Goal: Book appointment/travel/reservation

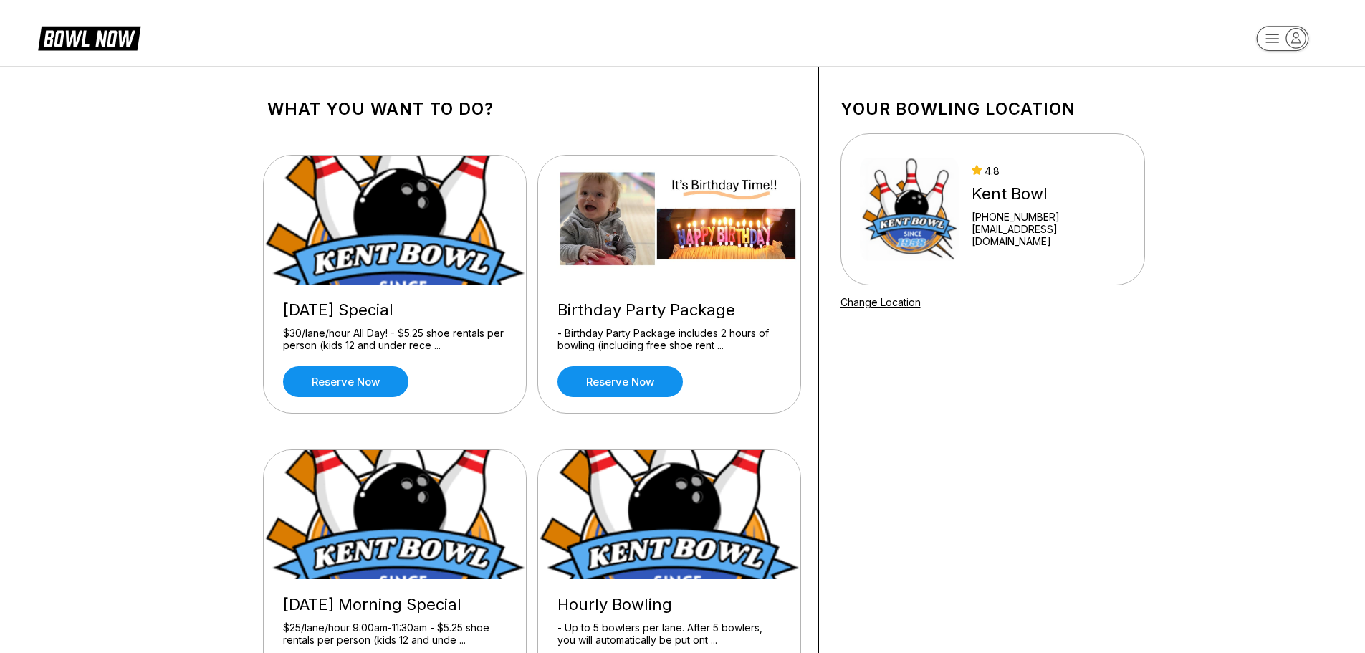
scroll to position [72, 0]
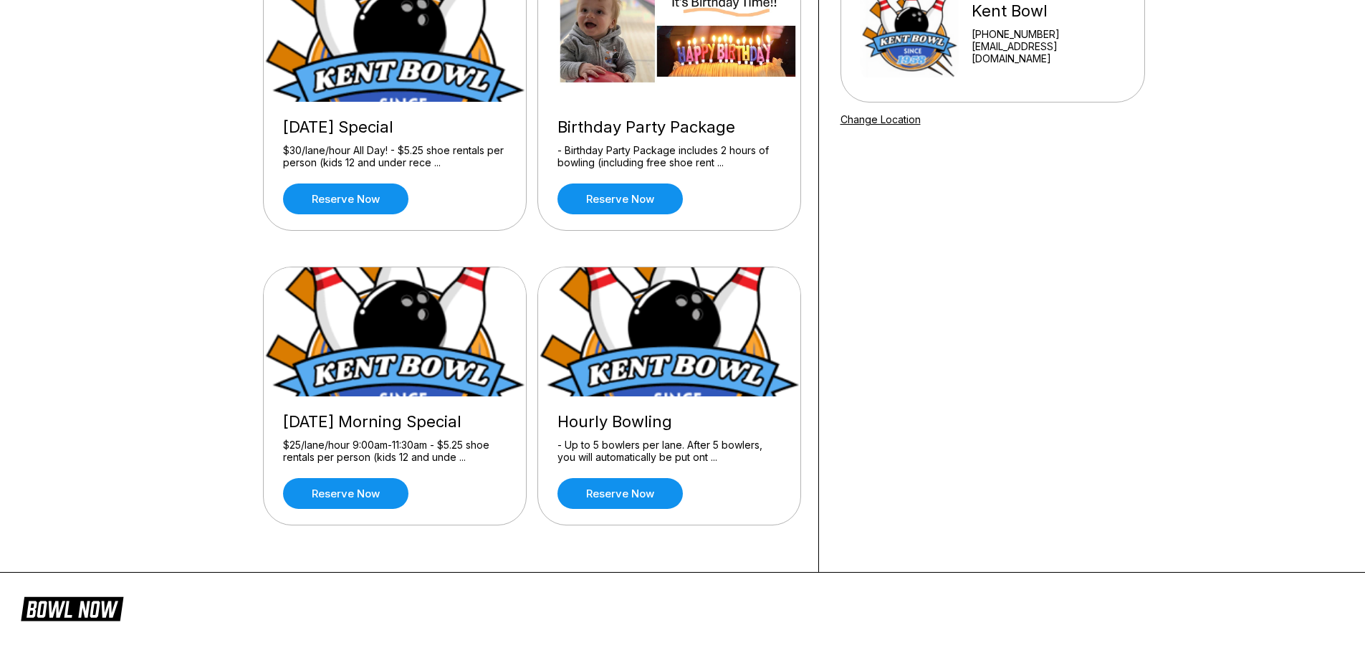
drag, startPoint x: 231, startPoint y: 221, endPoint x: 226, endPoint y: 288, distance: 66.8
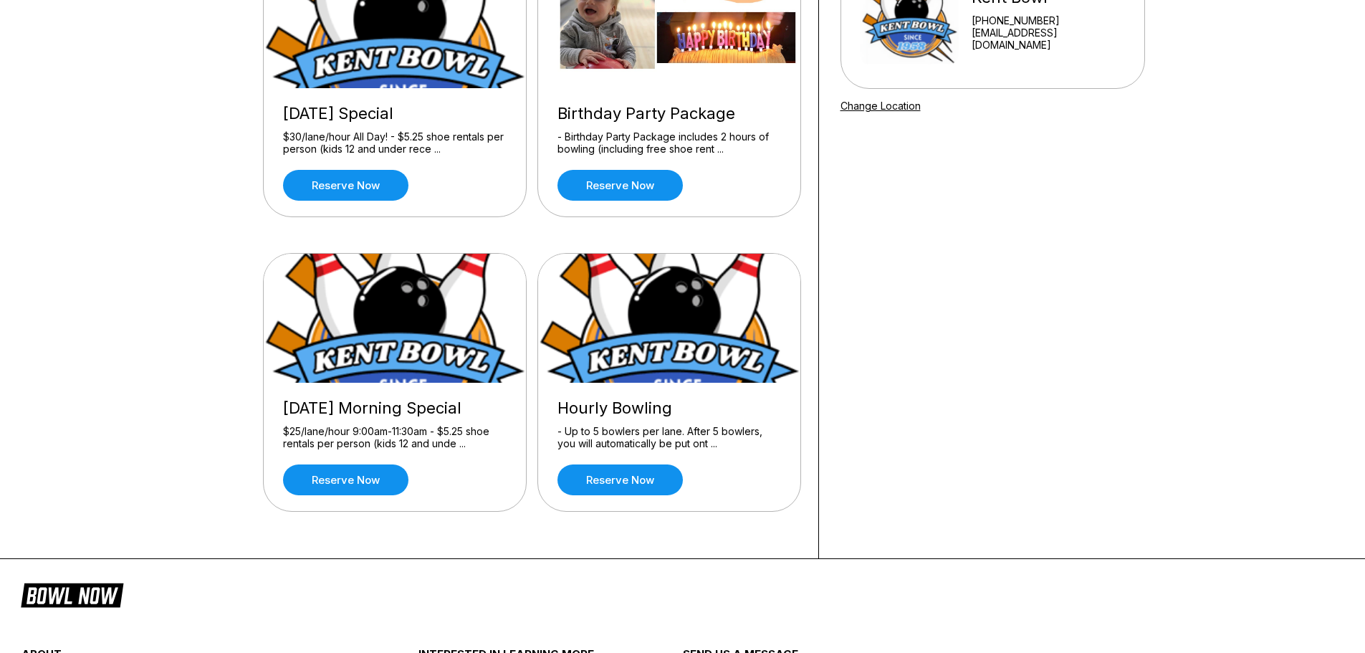
scroll to position [71, 0]
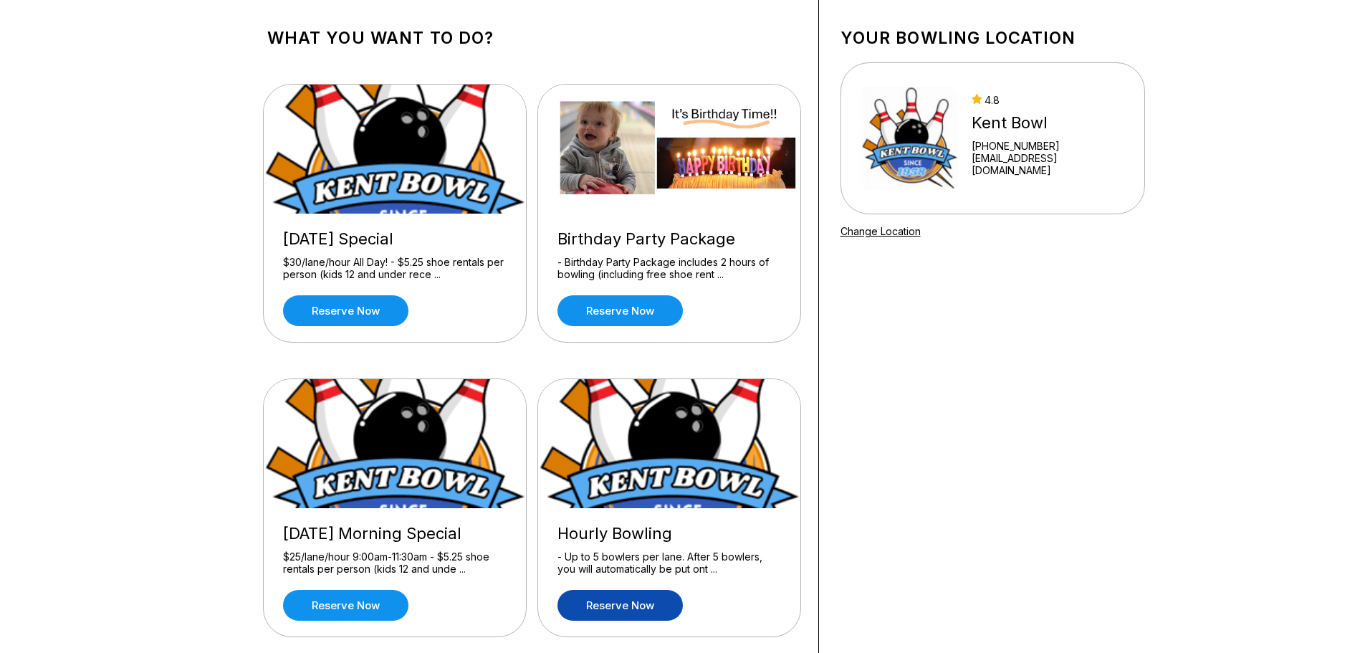
click at [623, 609] on link "Reserve now" at bounding box center [620, 605] width 125 height 31
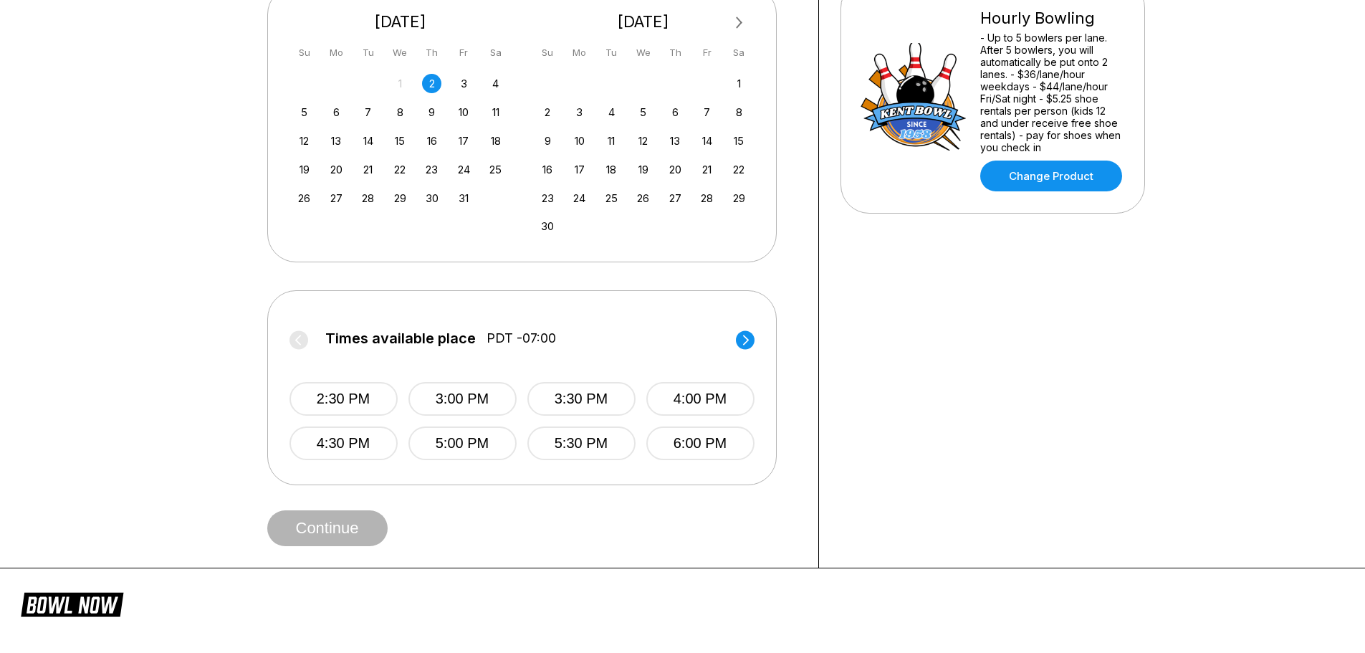
scroll to position [358, 0]
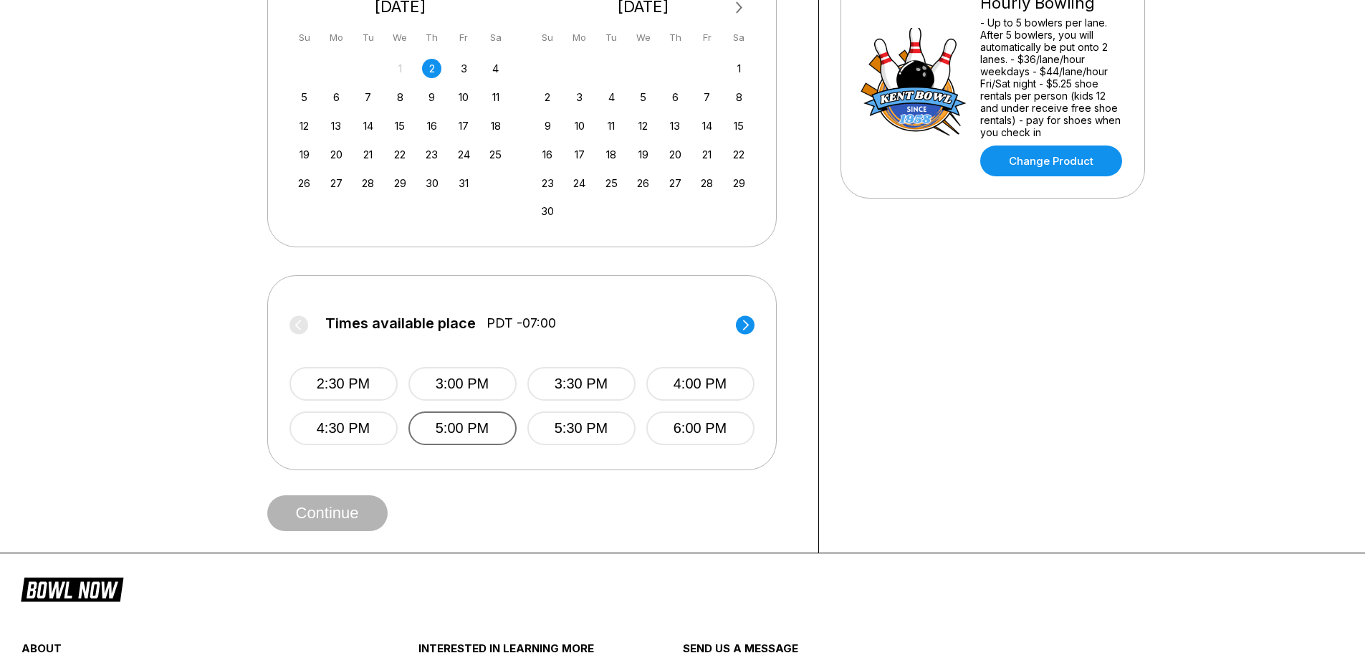
click at [482, 426] on button "5:00 PM" at bounding box center [462, 428] width 108 height 34
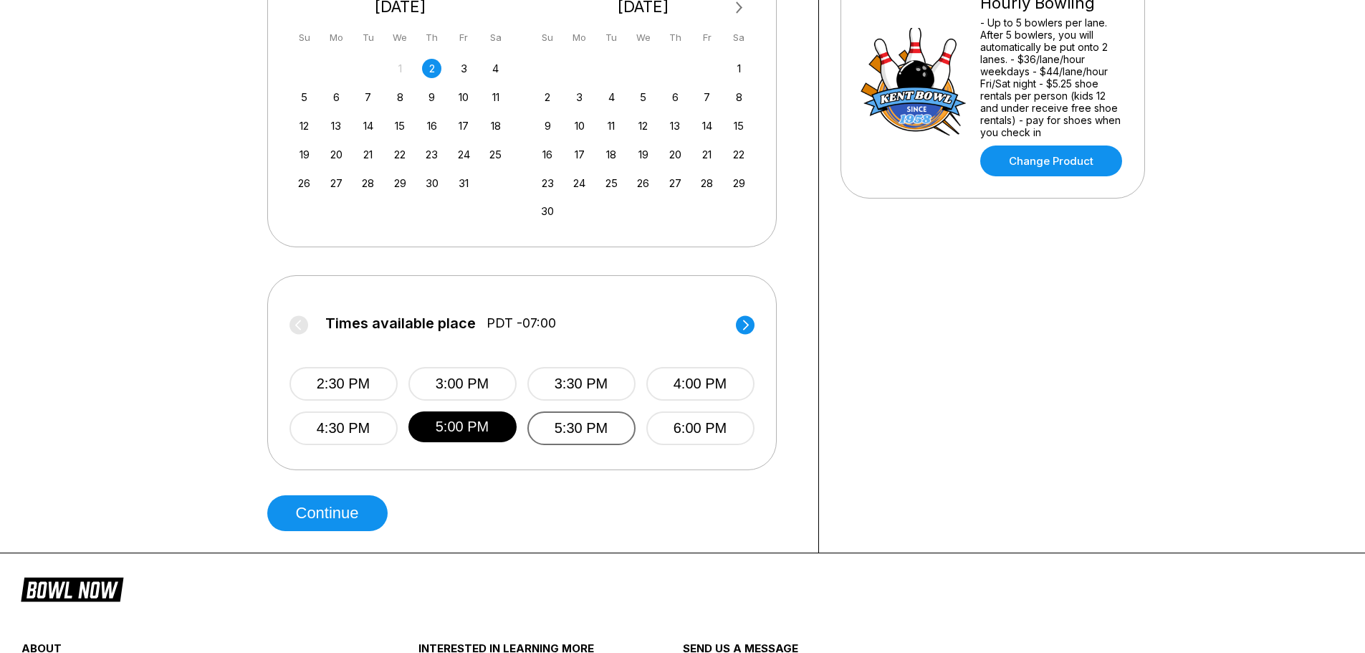
click at [572, 429] on button "5:30 PM" at bounding box center [581, 428] width 108 height 34
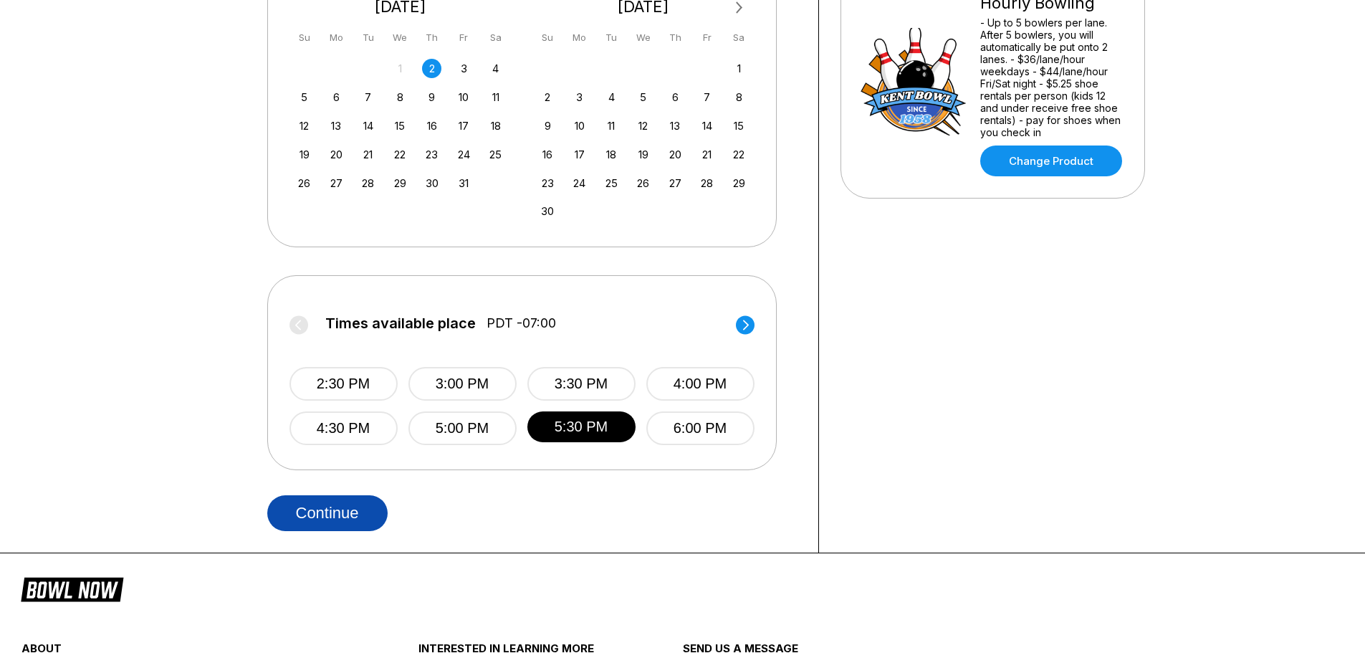
click at [350, 517] on button "Continue" at bounding box center [327, 513] width 120 height 36
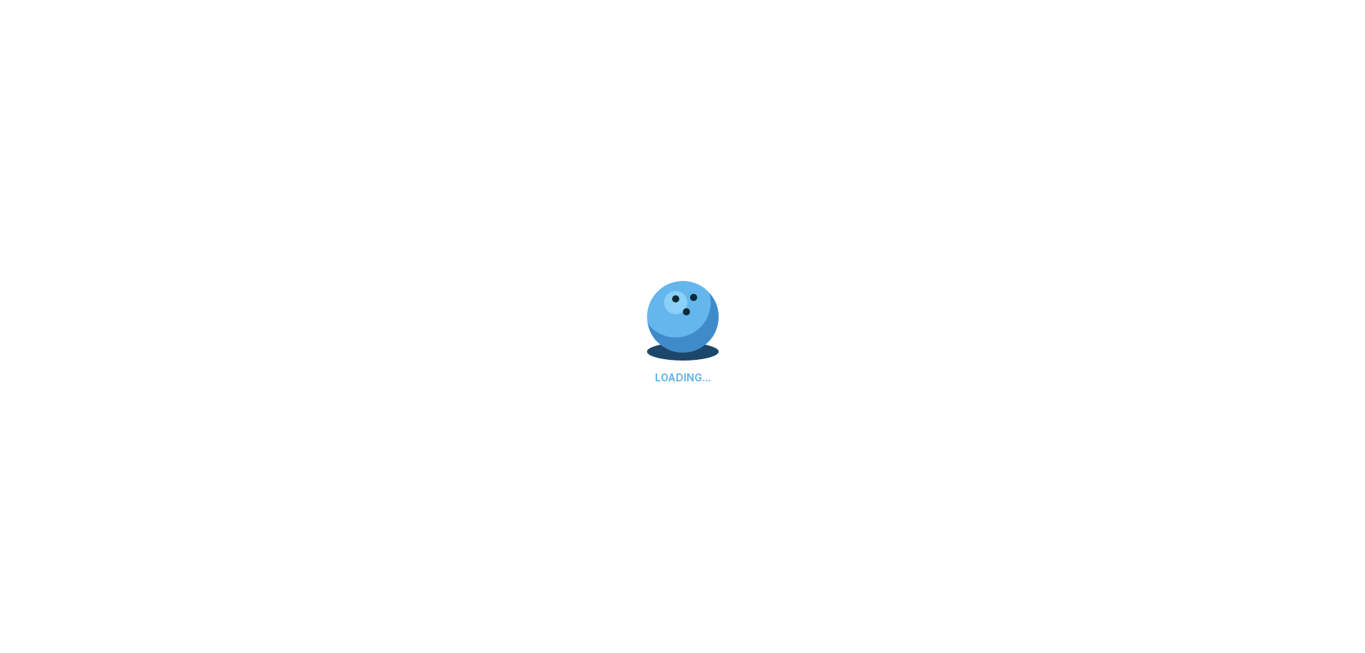
select select "**"
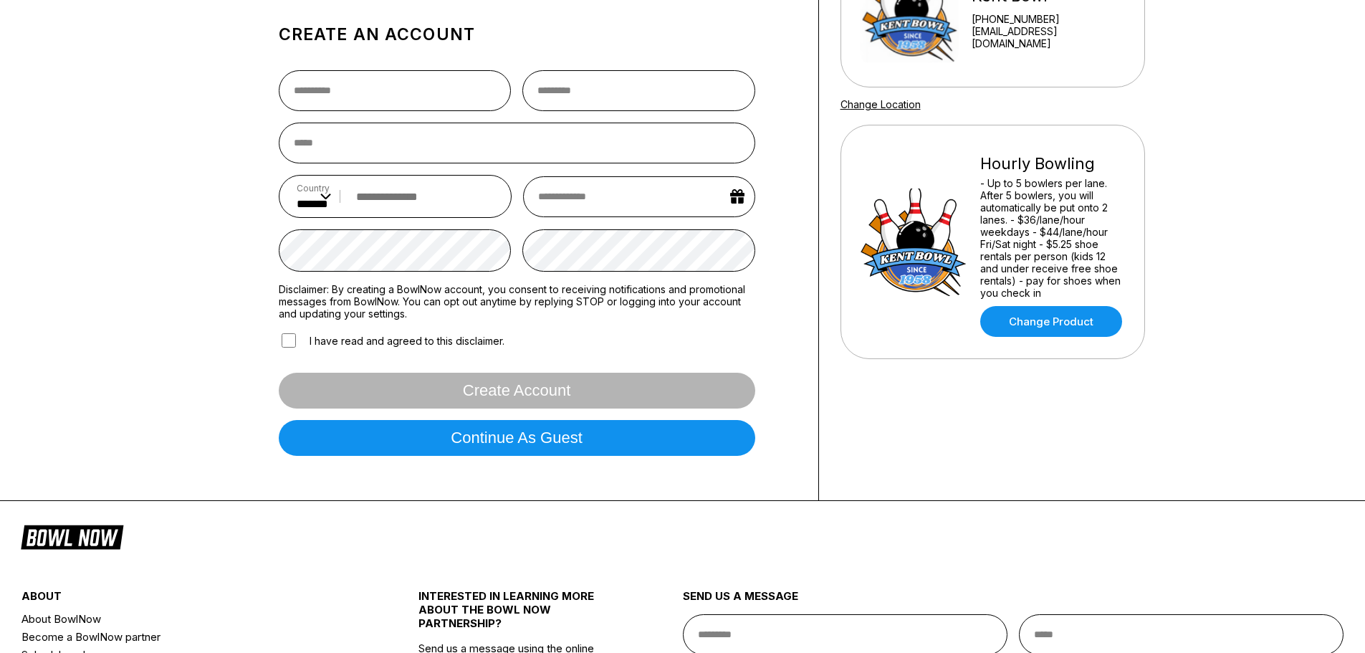
scroll to position [126, 0]
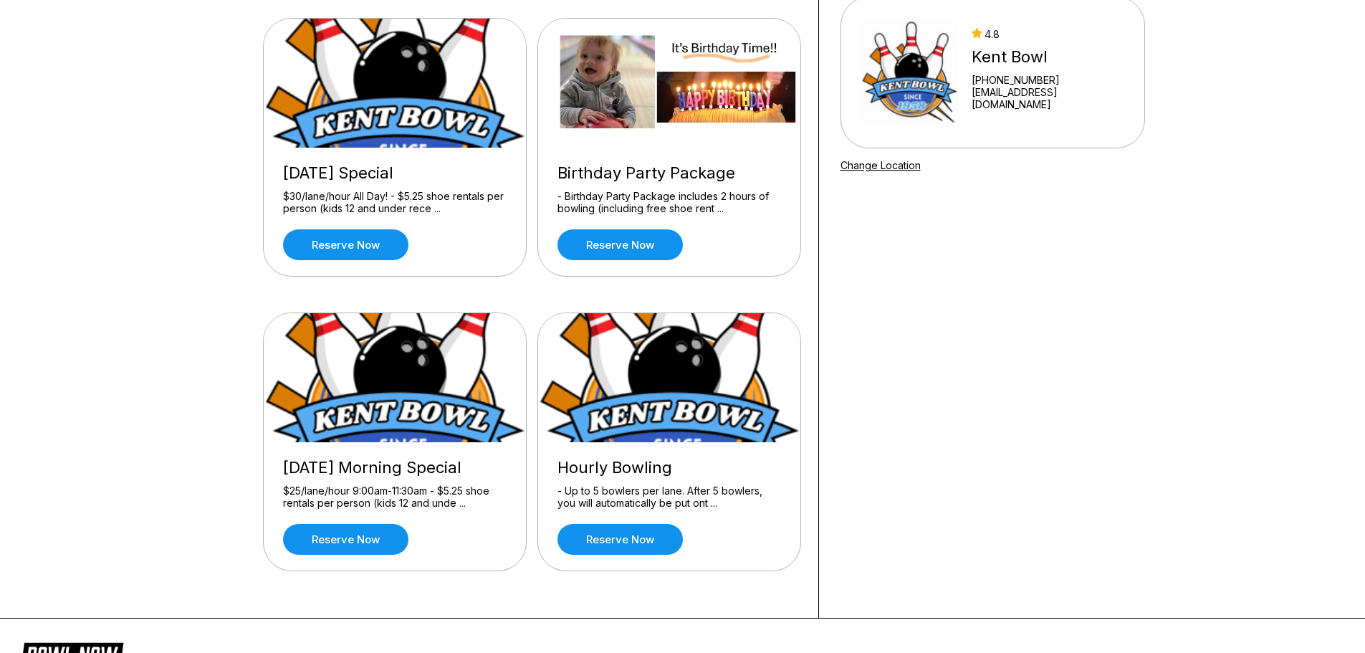
scroll to position [143, 0]
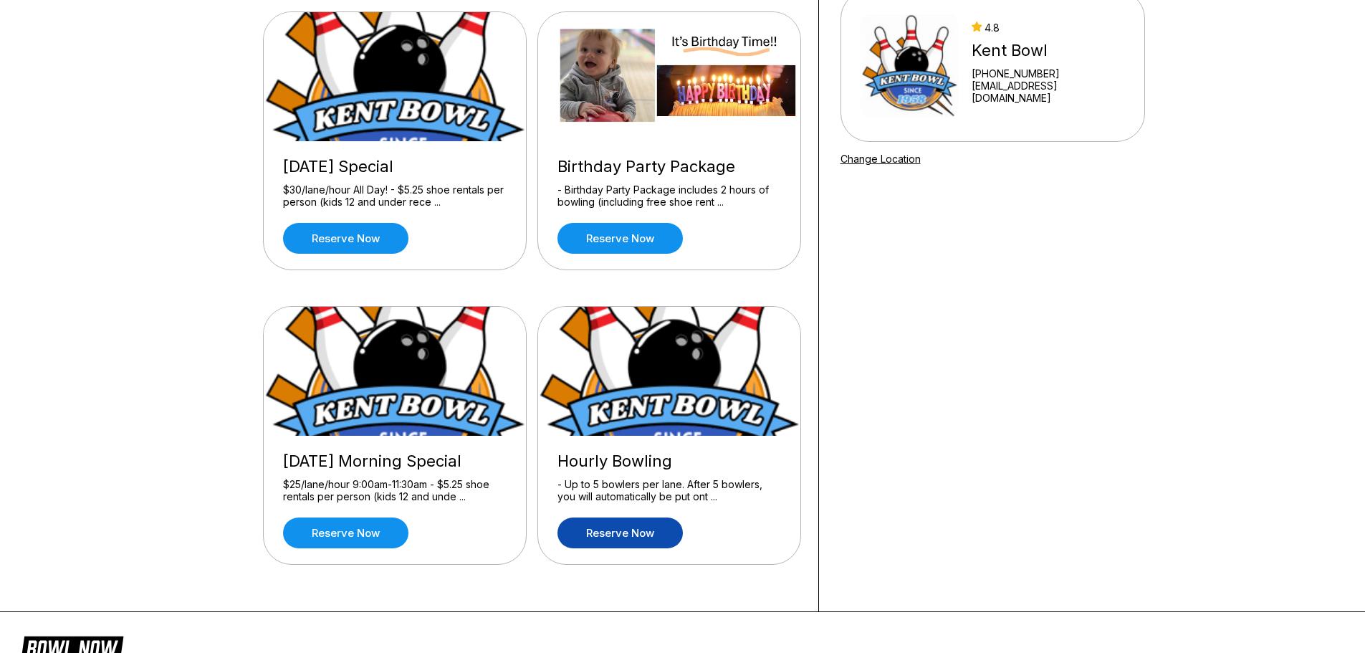
click at [652, 533] on link "Reserve now" at bounding box center [620, 532] width 125 height 31
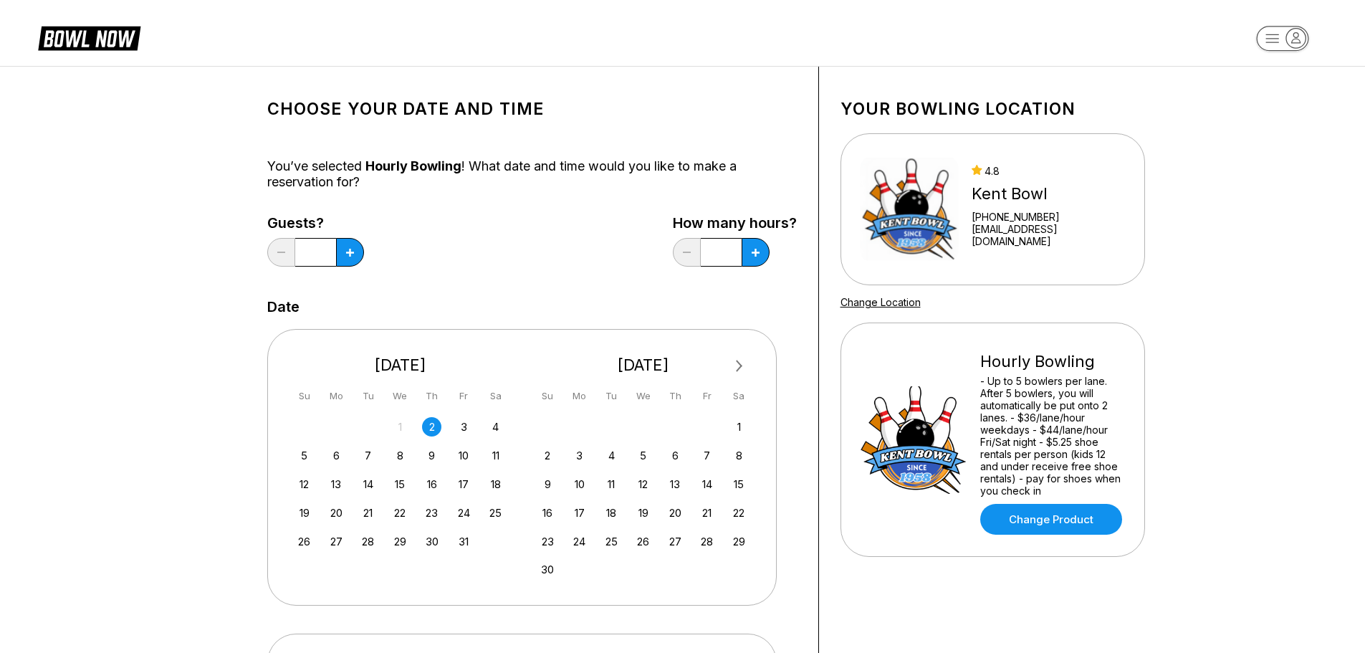
click at [434, 430] on div "2" at bounding box center [431, 426] width 19 height 19
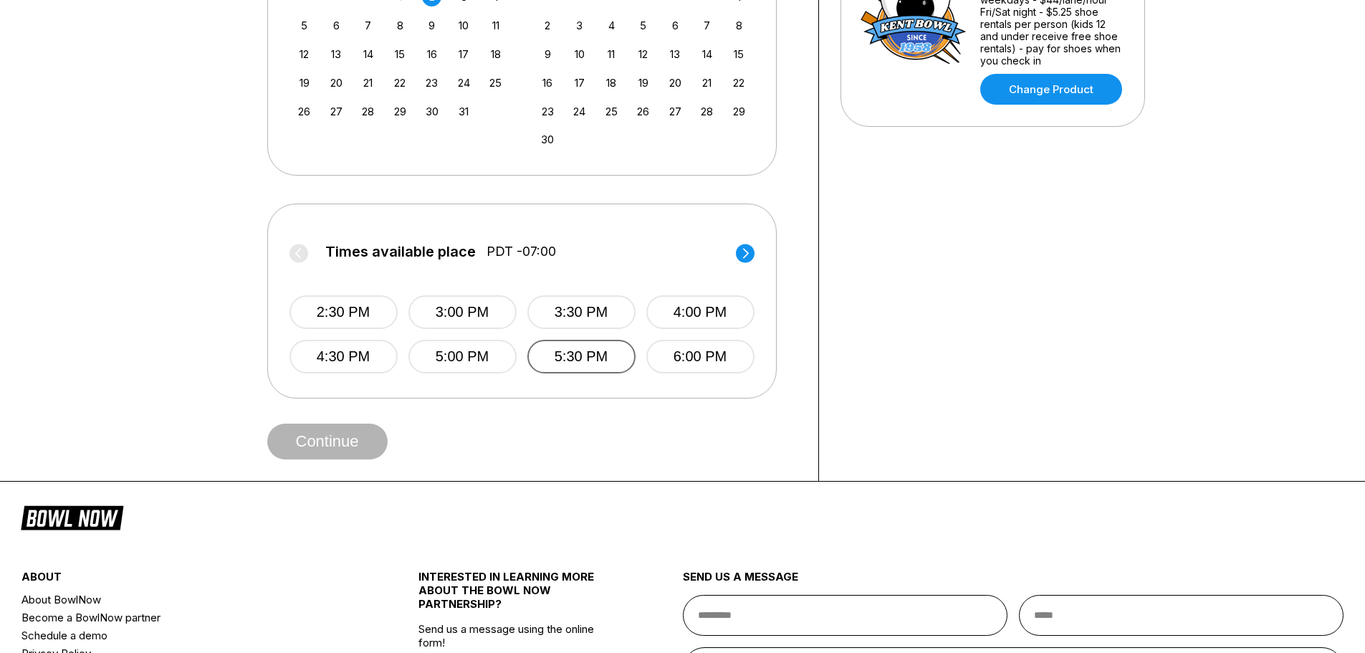
click at [543, 360] on button "5:30 PM" at bounding box center [581, 357] width 108 height 34
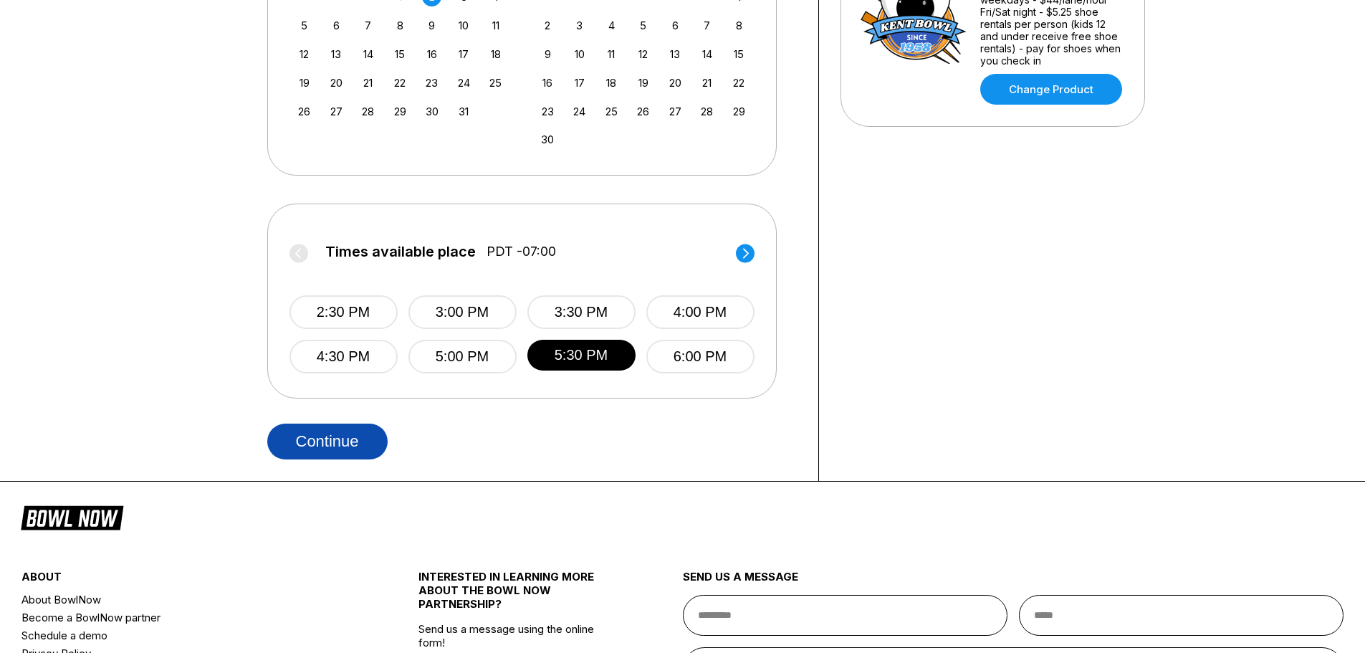
click at [346, 446] on button "Continue" at bounding box center [327, 442] width 120 height 36
select select "**"
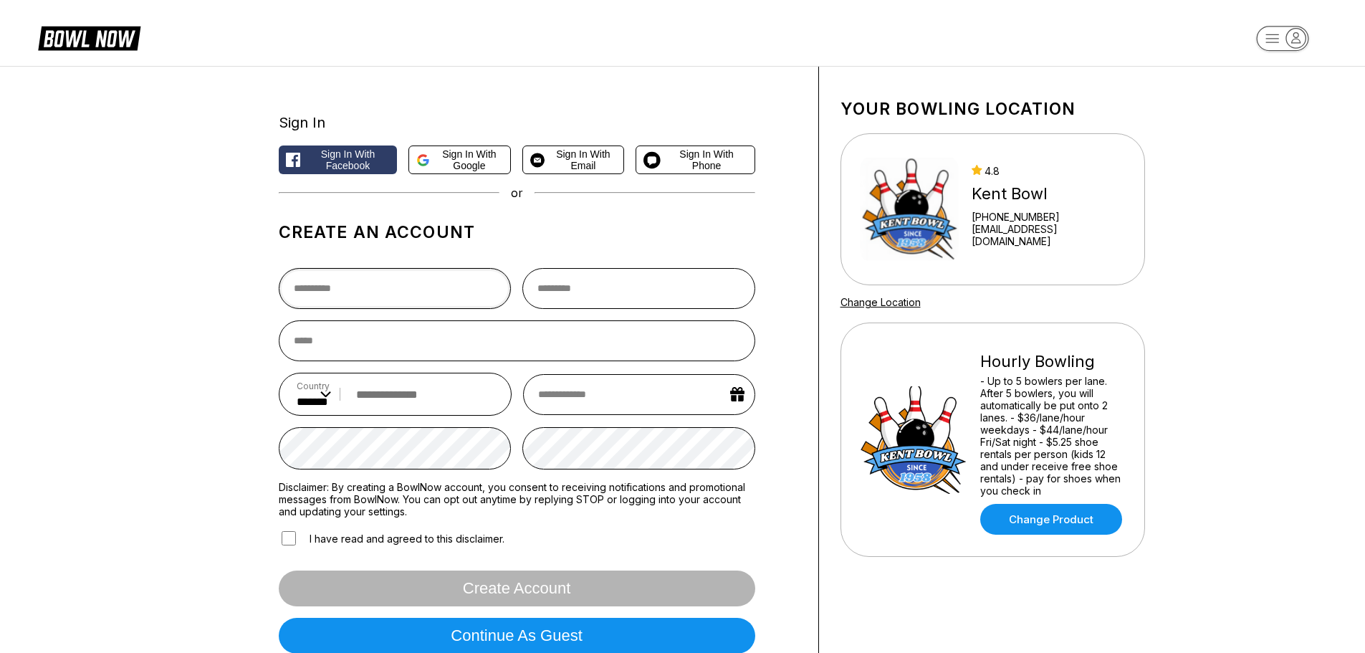
click at [360, 288] on input "text" at bounding box center [395, 288] width 233 height 41
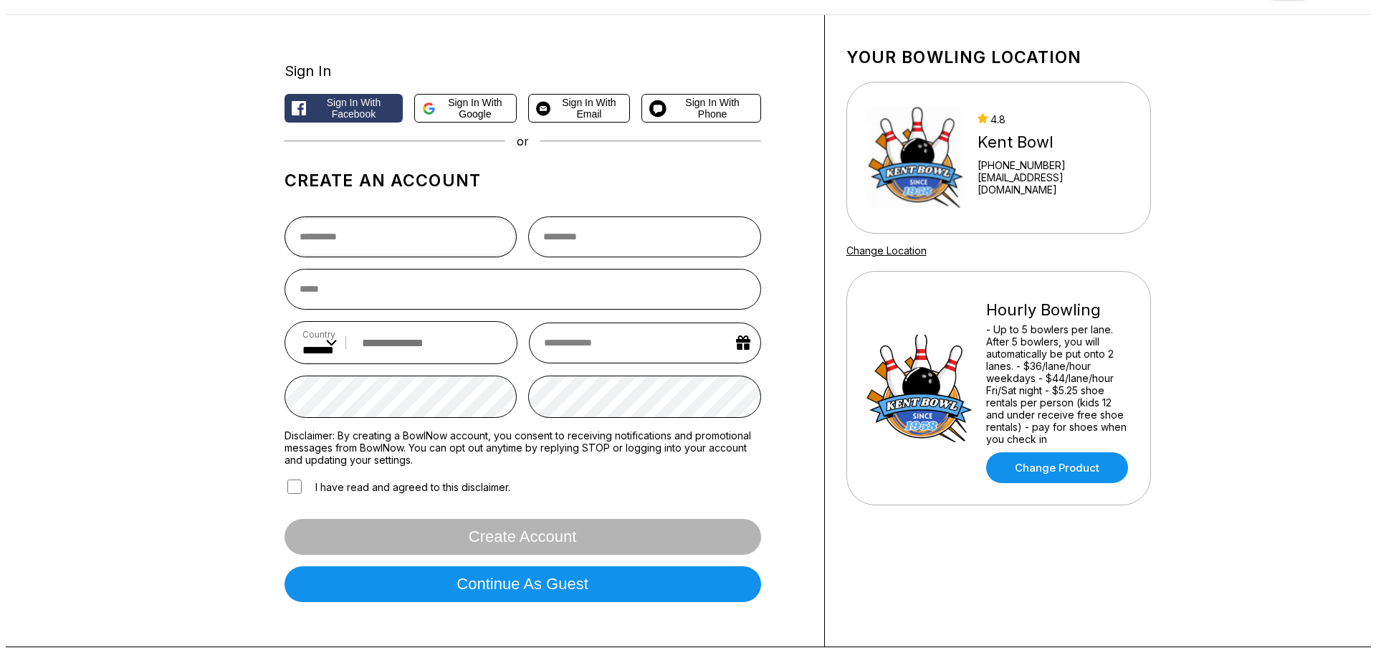
scroll to position [143, 0]
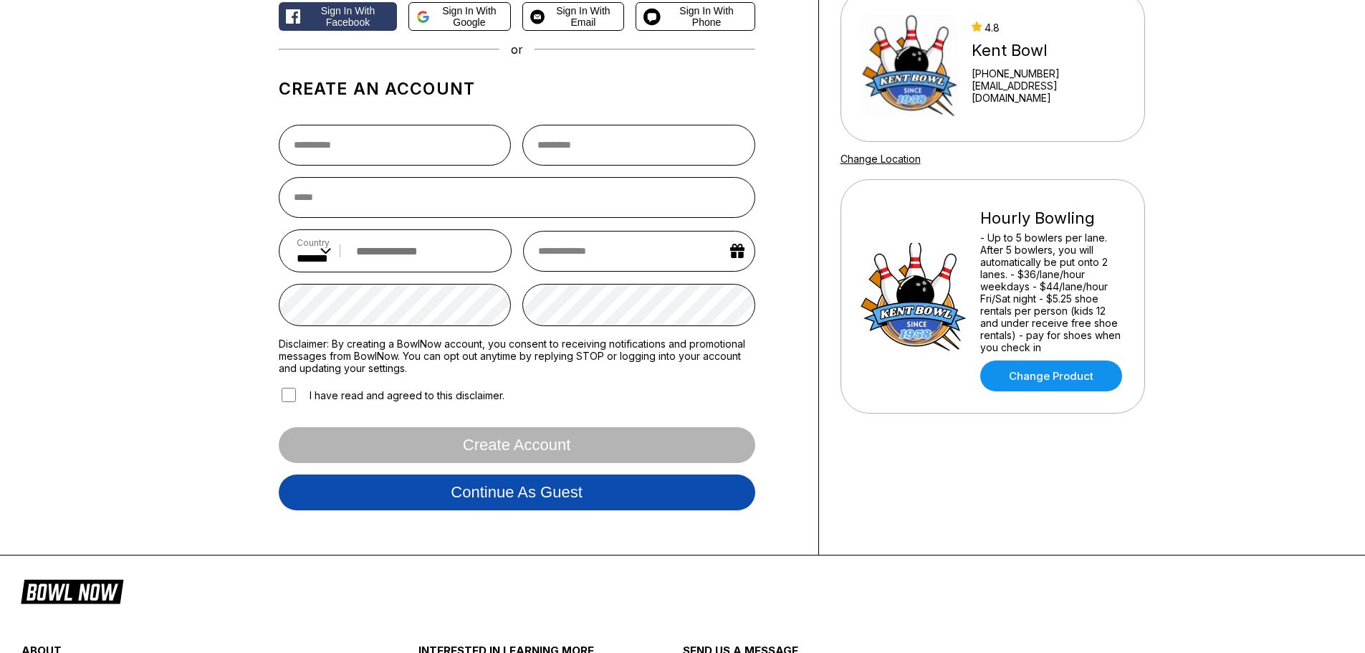
click at [528, 489] on button "Continue as guest" at bounding box center [517, 492] width 477 height 36
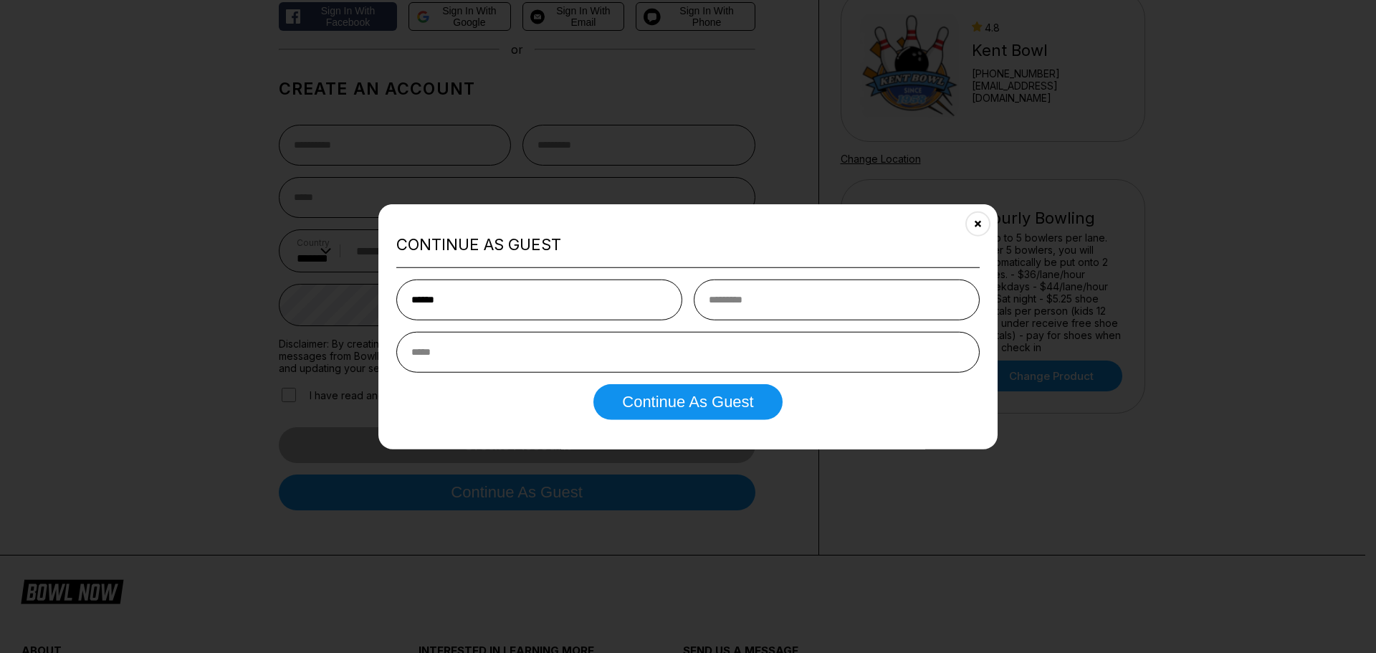
type input "******"
type input "*********"
type input "*"
type input "**********"
click at [634, 403] on button "Continue as Guest" at bounding box center [687, 402] width 188 height 36
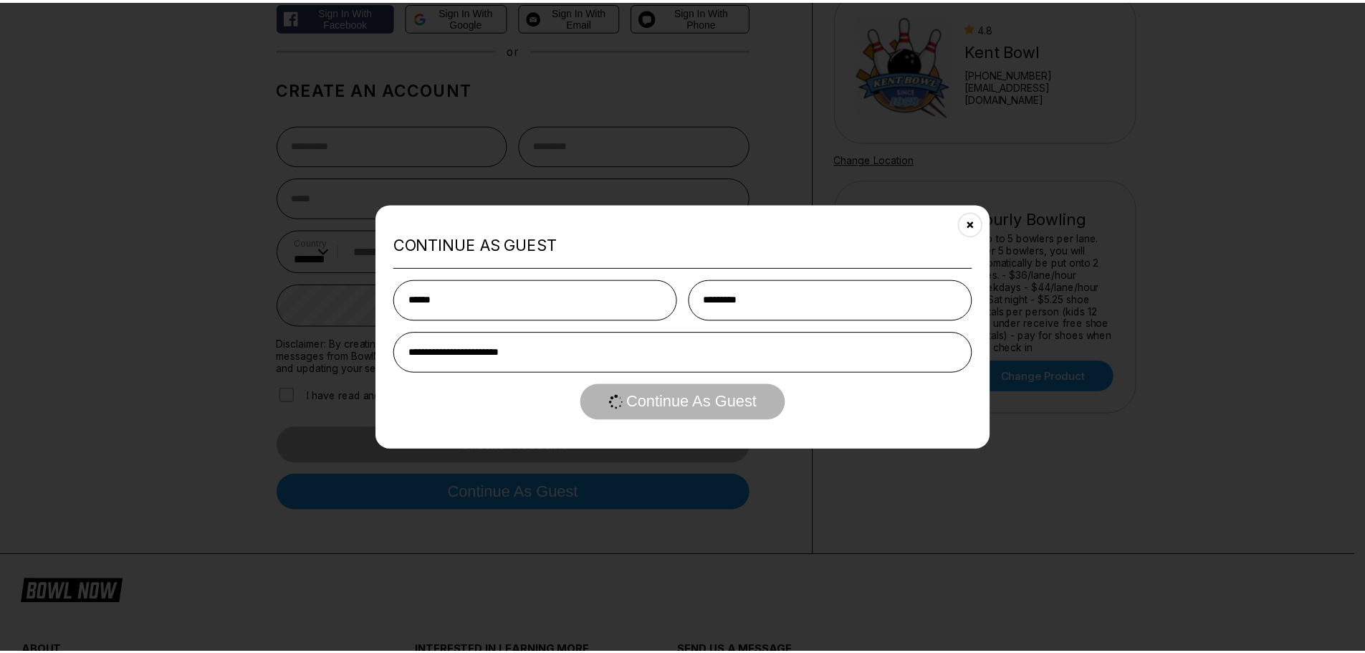
scroll to position [0, 0]
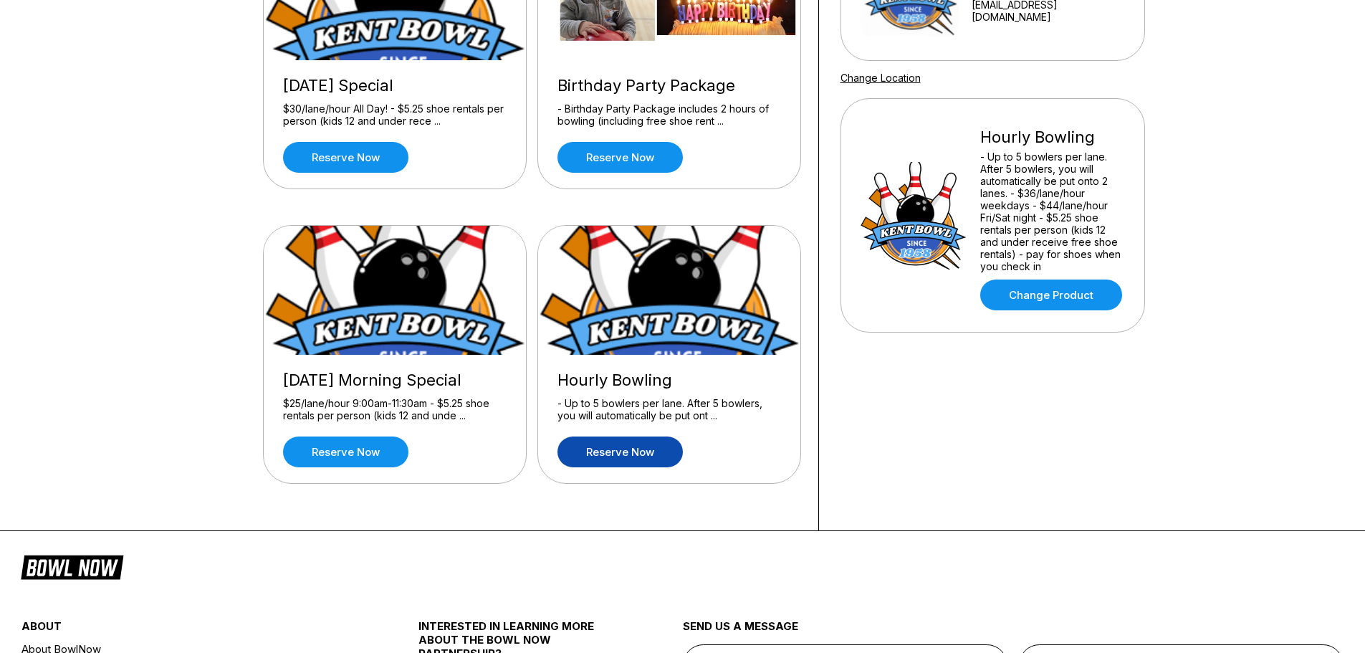
scroll to position [465, 0]
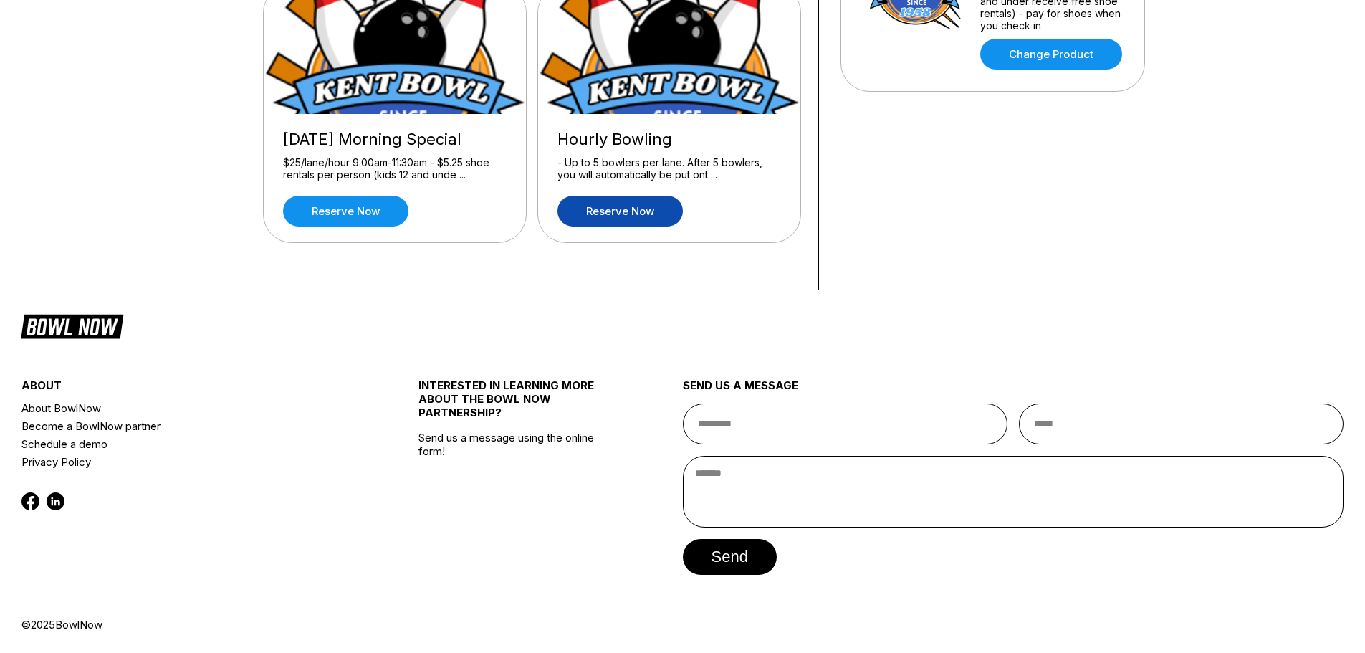
click at [613, 221] on link "Reserve now" at bounding box center [620, 211] width 125 height 31
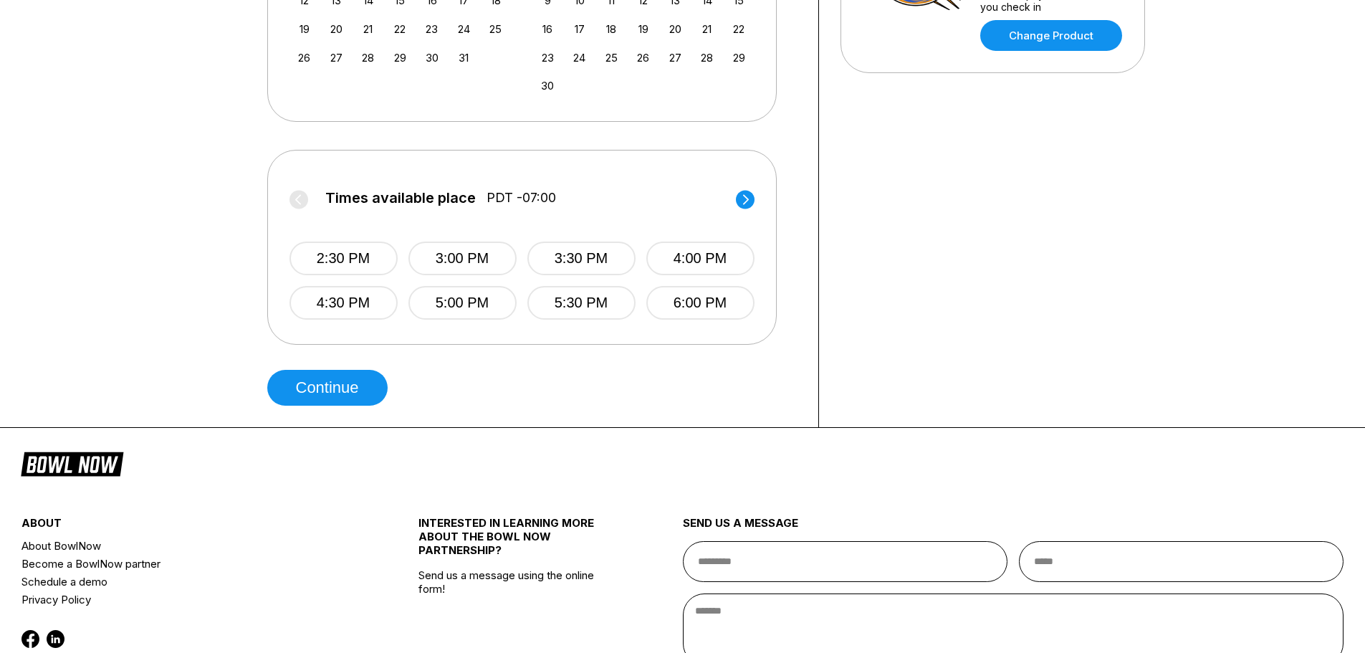
scroll to position [502, 0]
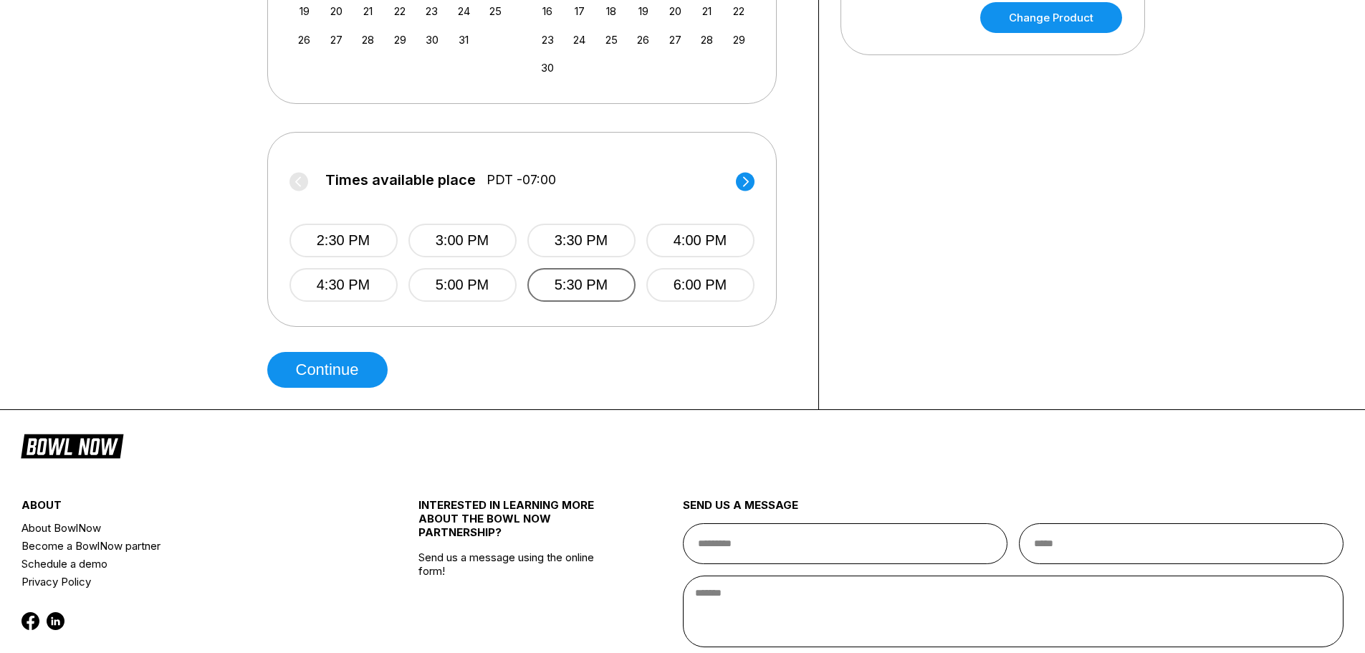
click at [545, 284] on button "5:30 PM" at bounding box center [581, 285] width 108 height 34
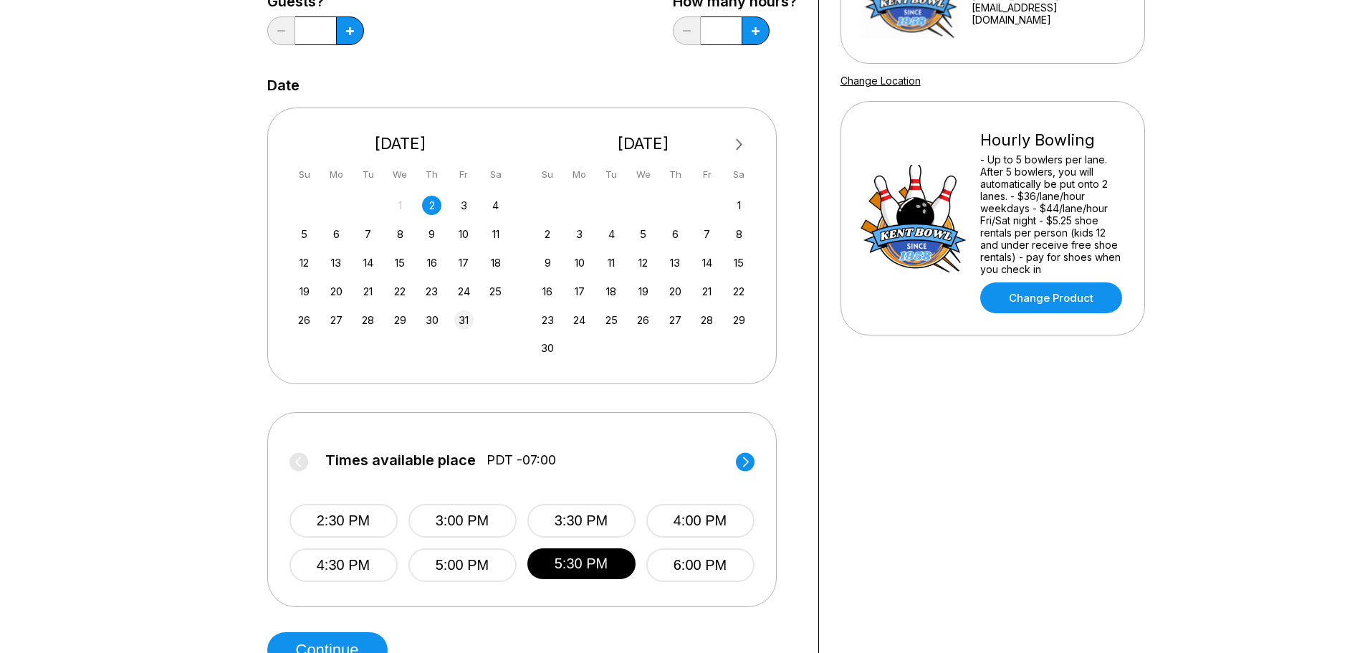
scroll to position [215, 0]
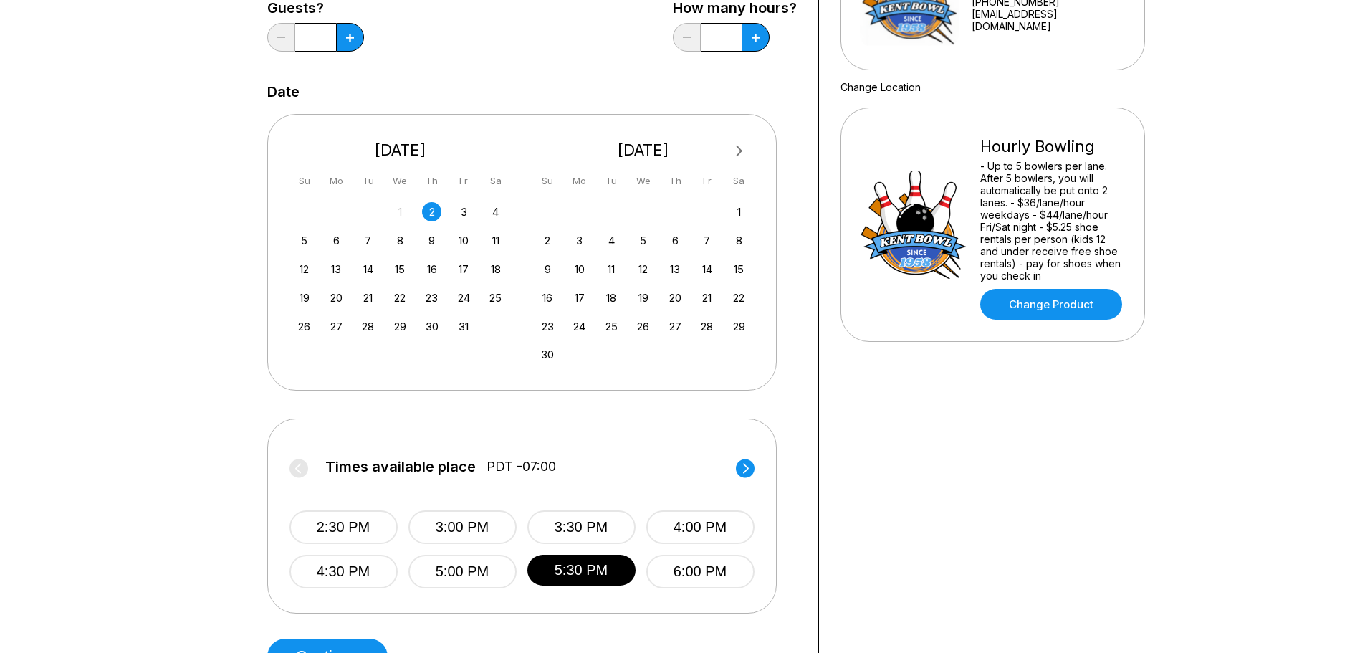
click at [432, 211] on div "2" at bounding box center [431, 211] width 19 height 19
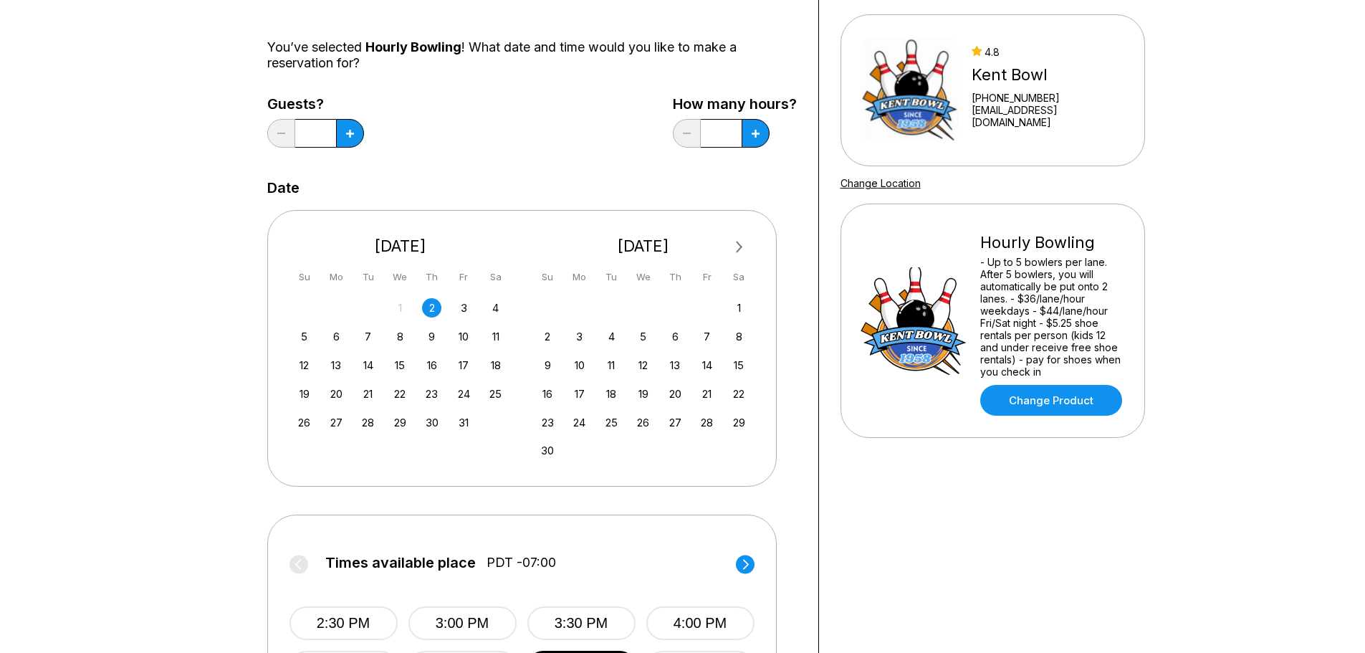
scroll to position [72, 0]
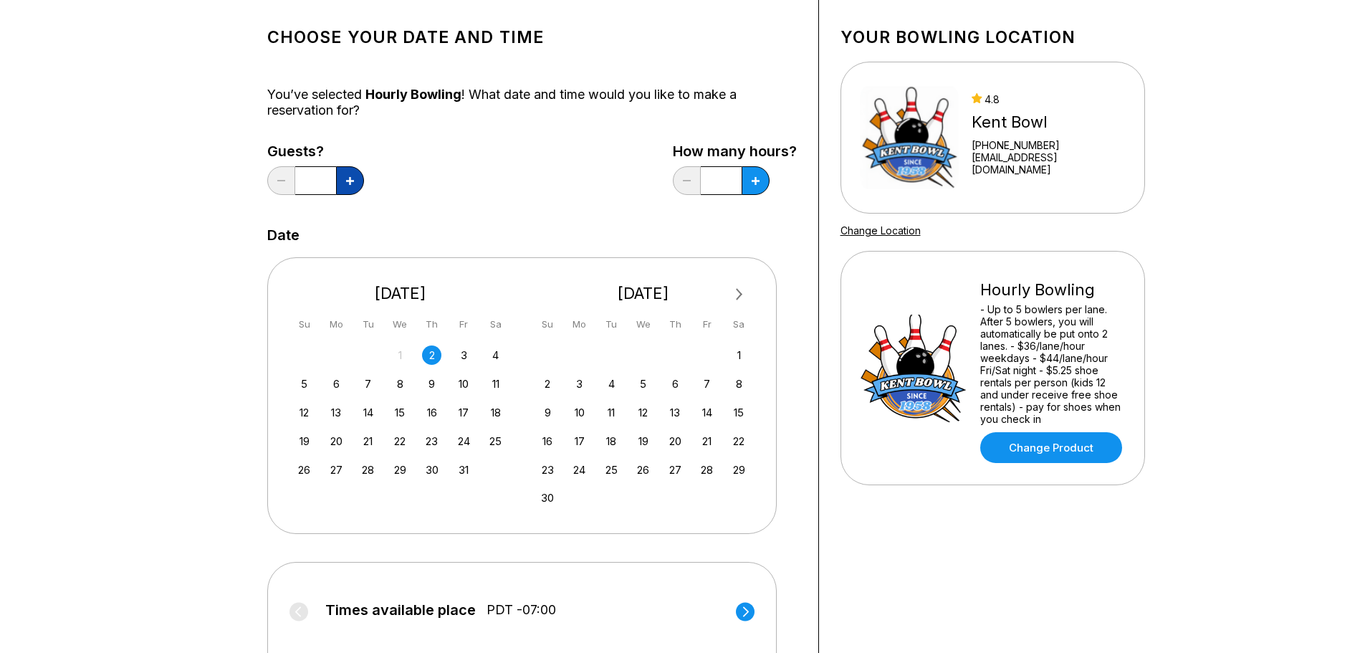
click at [341, 181] on button at bounding box center [350, 180] width 28 height 29
type input "*"
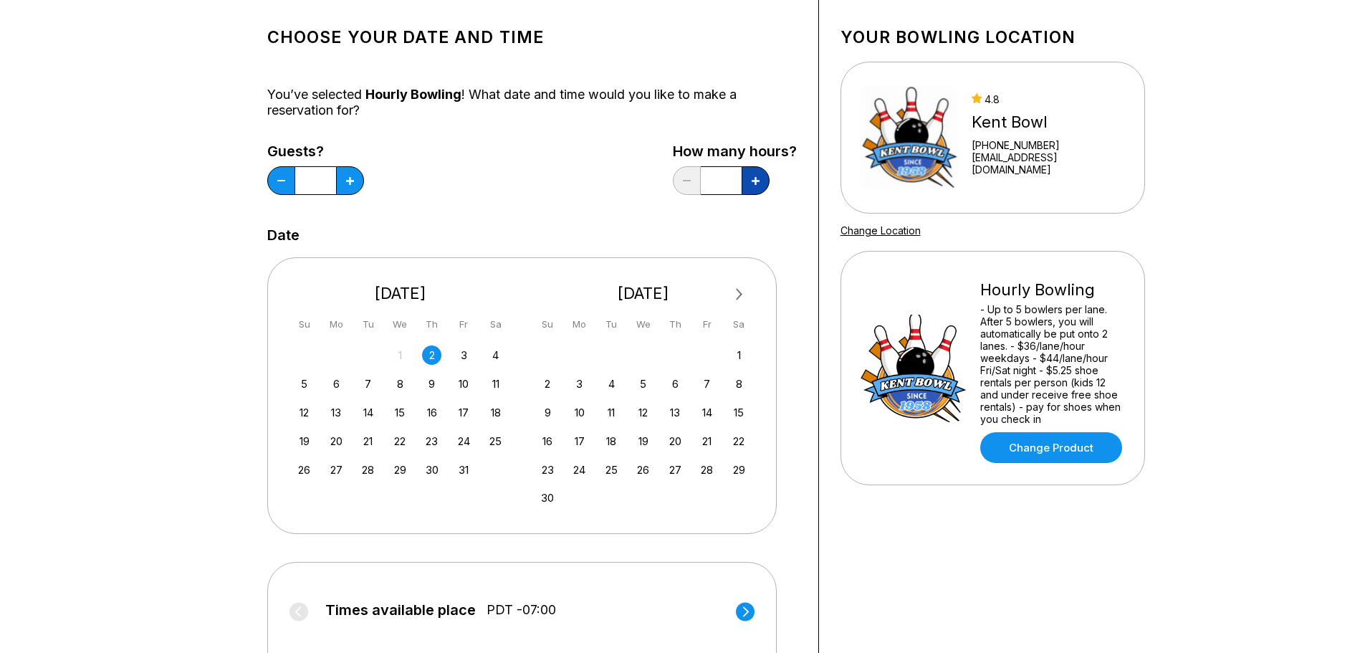
click at [750, 182] on button at bounding box center [756, 180] width 28 height 29
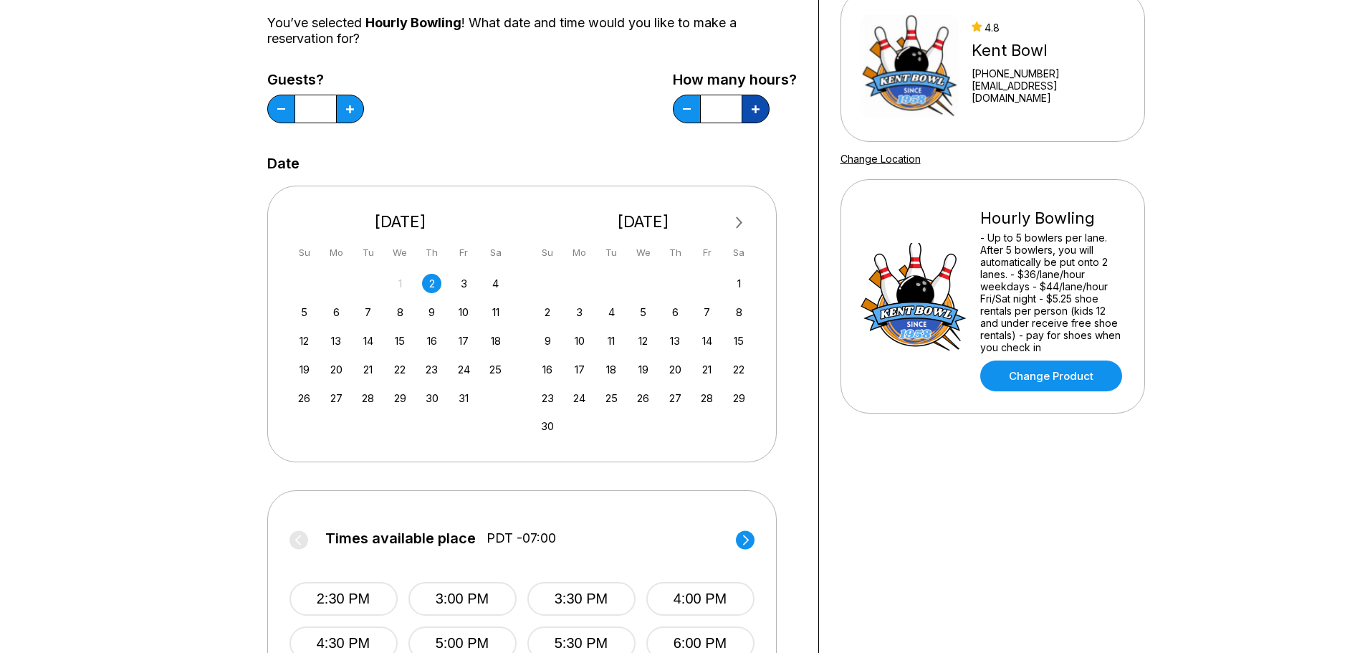
click at [762, 106] on button at bounding box center [756, 109] width 28 height 29
type input "*"
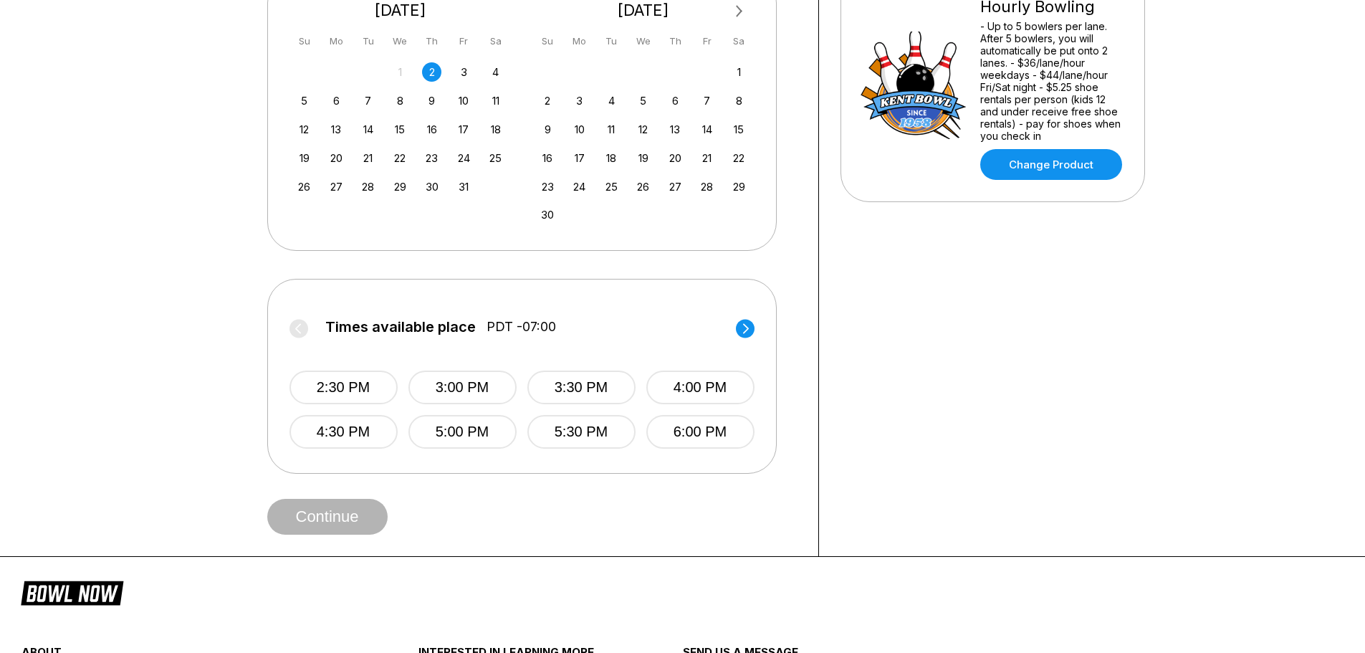
scroll to position [358, 0]
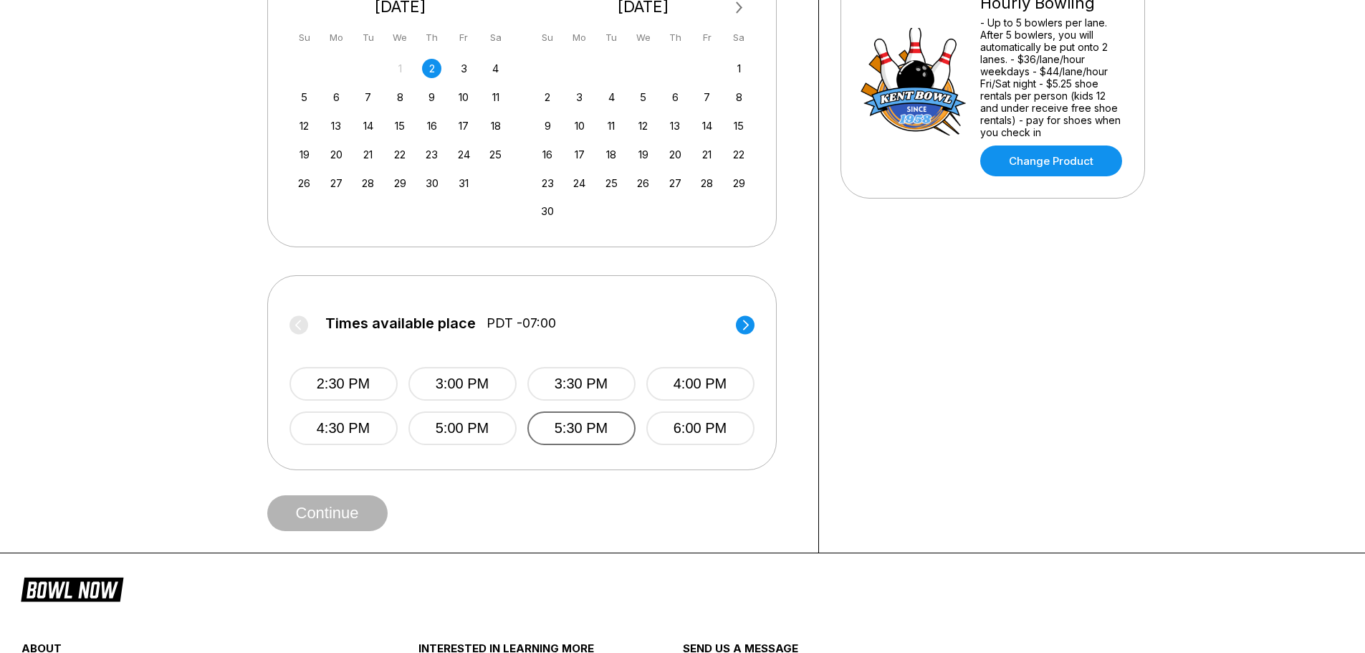
click at [572, 426] on button "5:30 PM" at bounding box center [581, 428] width 108 height 34
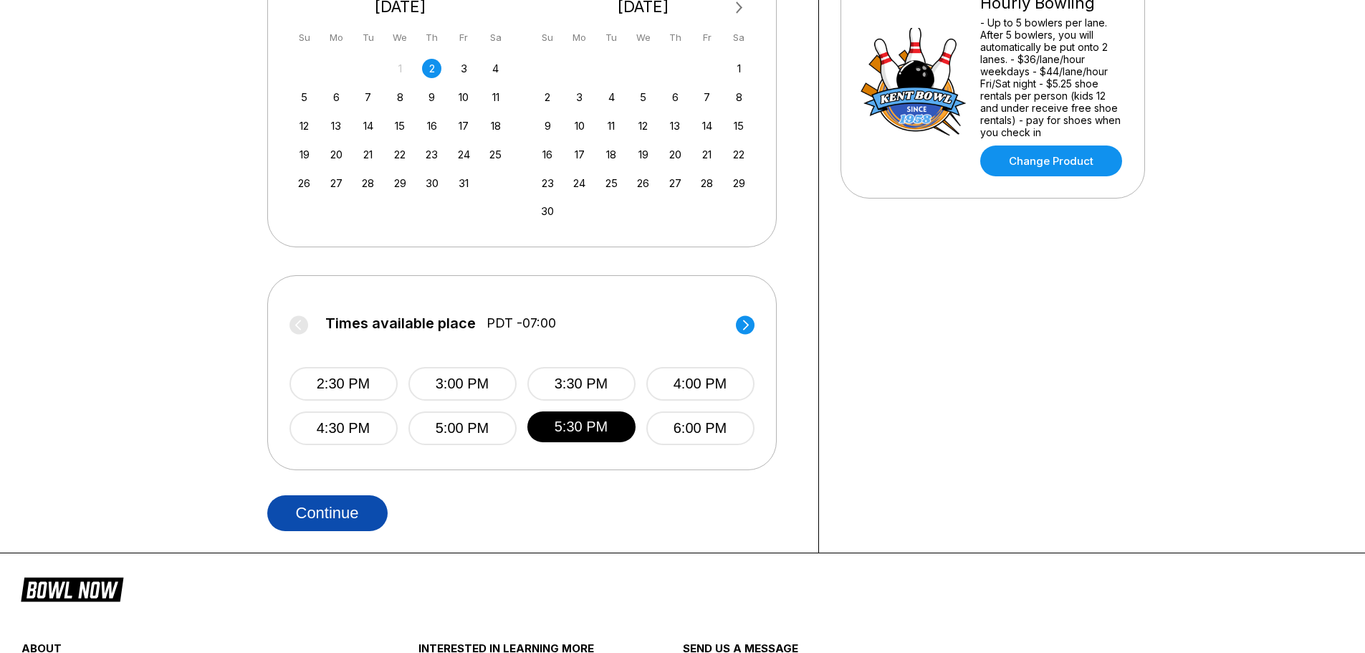
click at [355, 507] on button "Continue" at bounding box center [327, 513] width 120 height 36
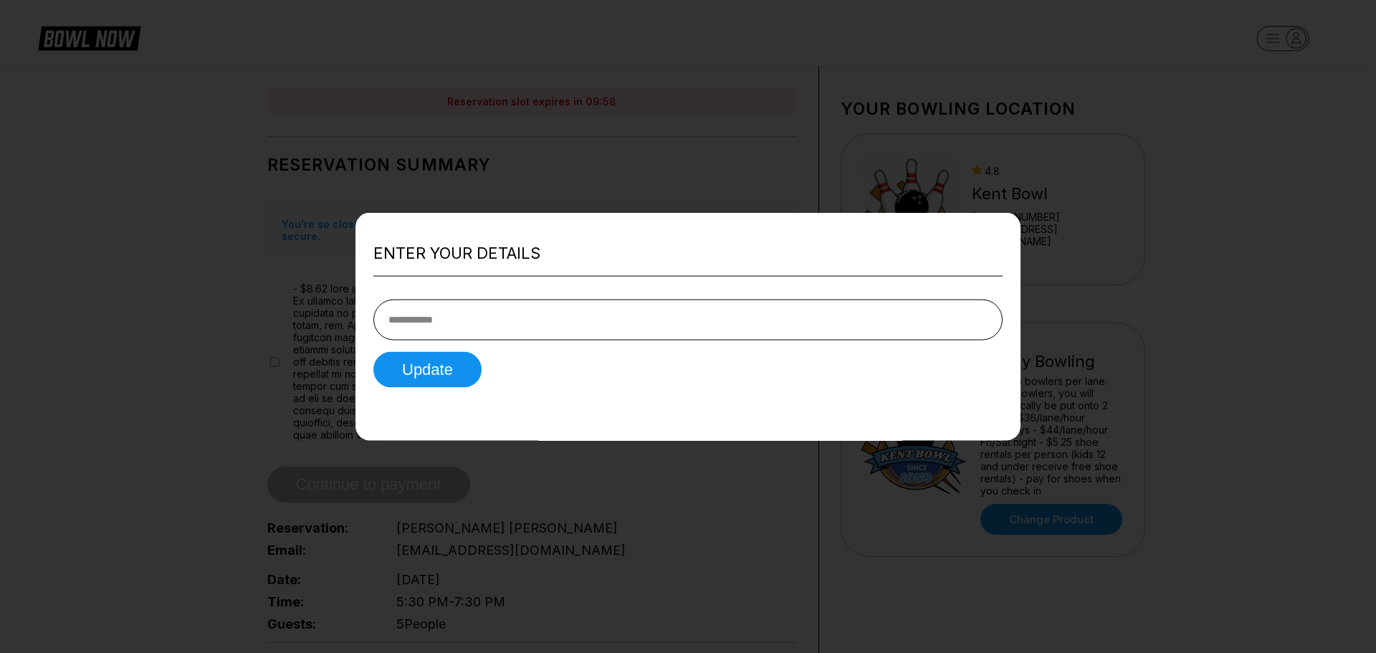
click at [461, 320] on input "tel" at bounding box center [687, 320] width 629 height 41
type input "**********"
click at [425, 369] on button "Update" at bounding box center [427, 370] width 108 height 36
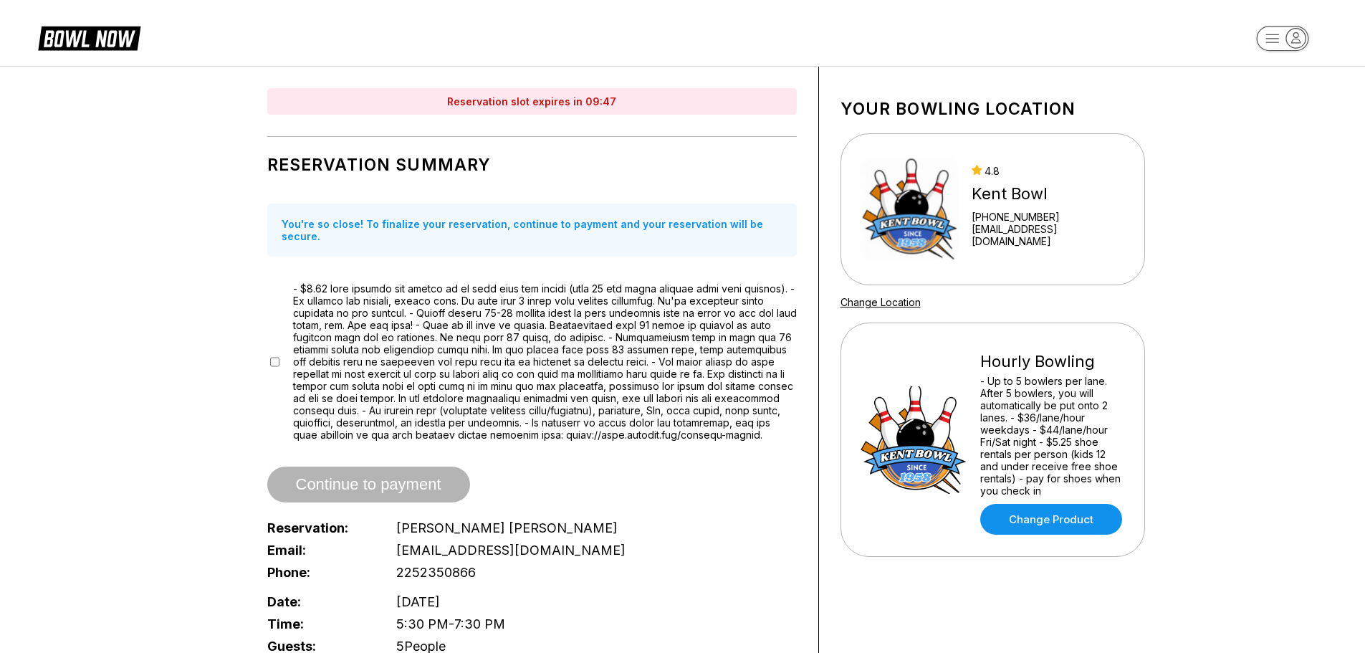
click at [282, 353] on div at bounding box center [532, 361] width 530 height 158
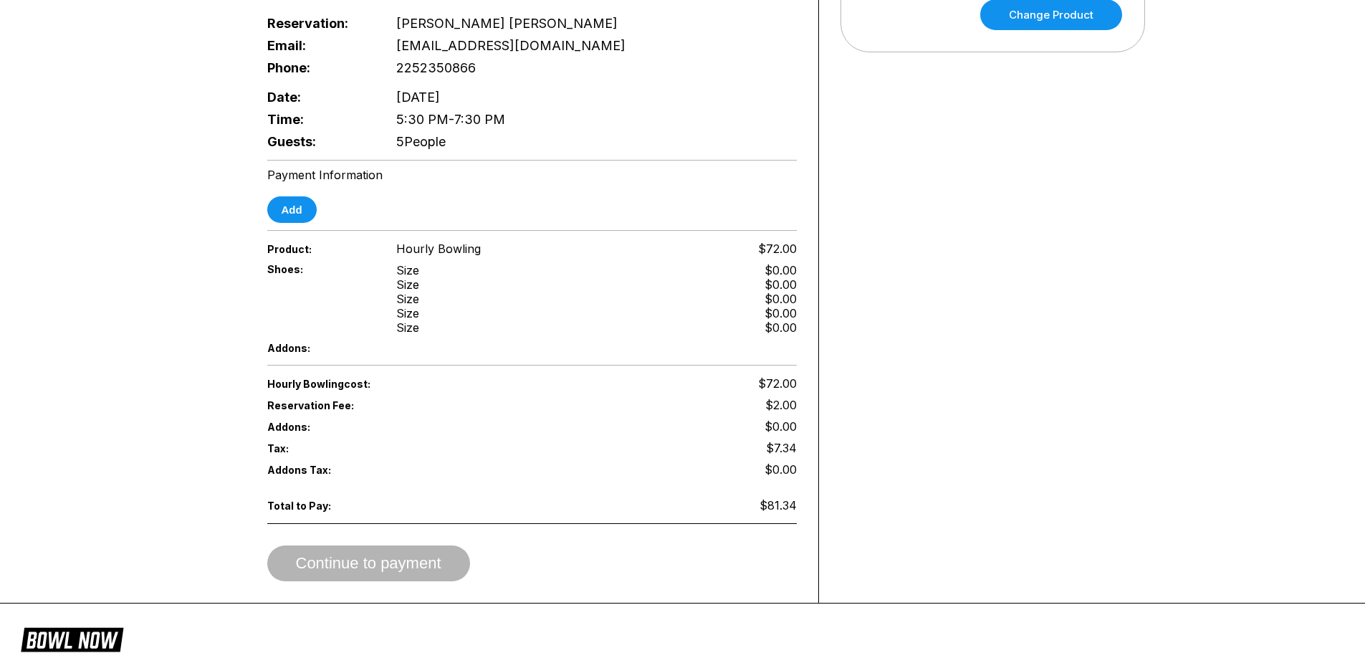
scroll to position [502, 0]
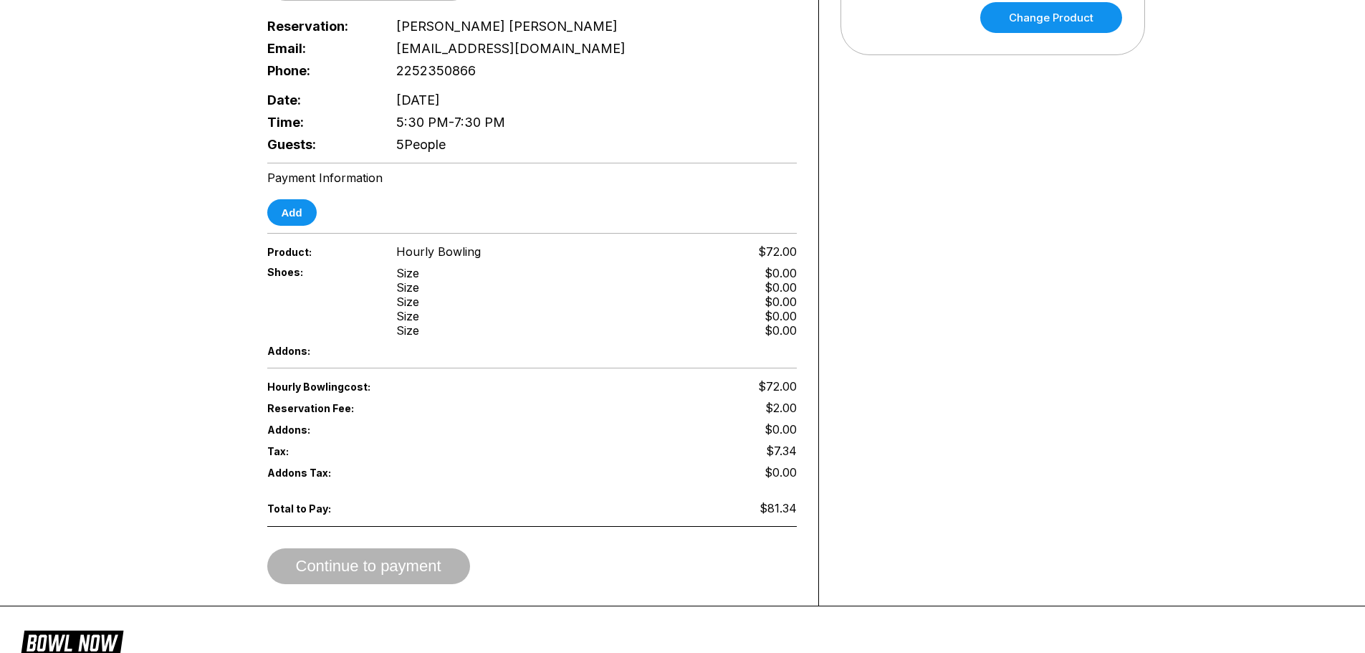
click at [406, 267] on div "Size" at bounding box center [407, 273] width 23 height 14
click at [402, 290] on div "Size" at bounding box center [407, 287] width 23 height 14
click at [402, 301] on div "Size" at bounding box center [407, 302] width 23 height 14
click at [403, 317] on div "Size" at bounding box center [407, 316] width 23 height 14
click at [405, 328] on div "Size" at bounding box center [407, 330] width 23 height 14
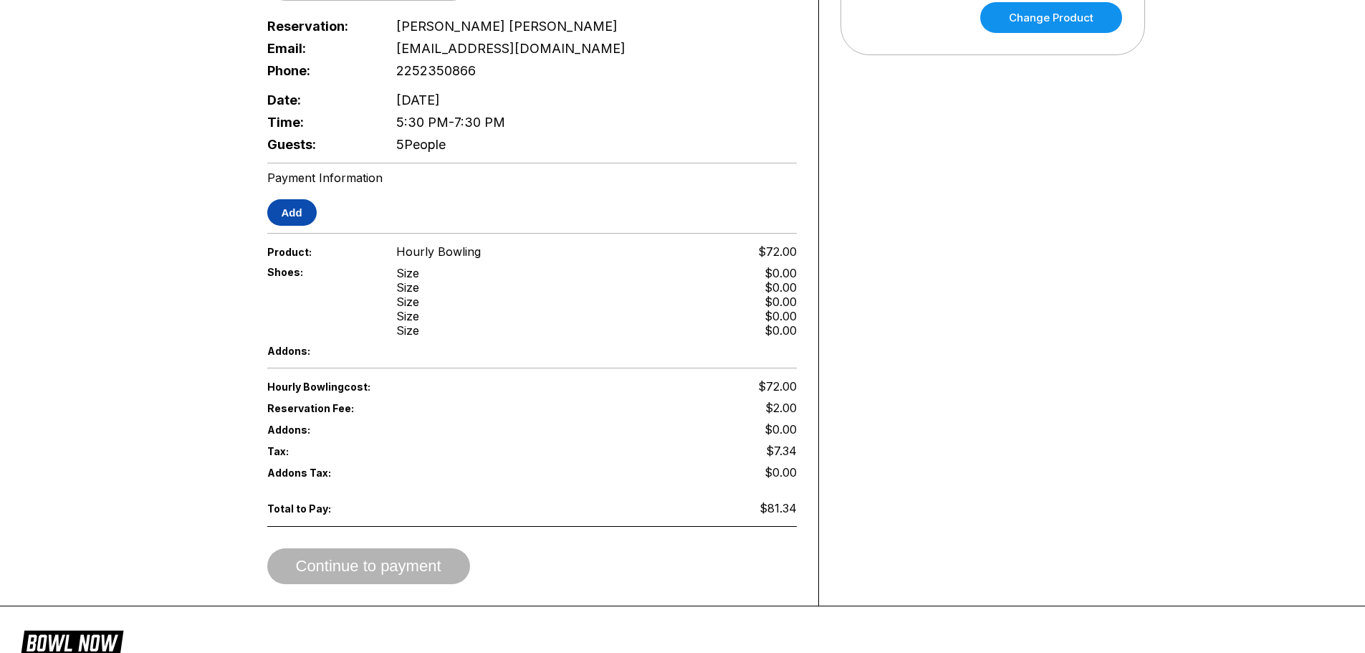
click at [287, 220] on button "Add" at bounding box center [291, 212] width 49 height 27
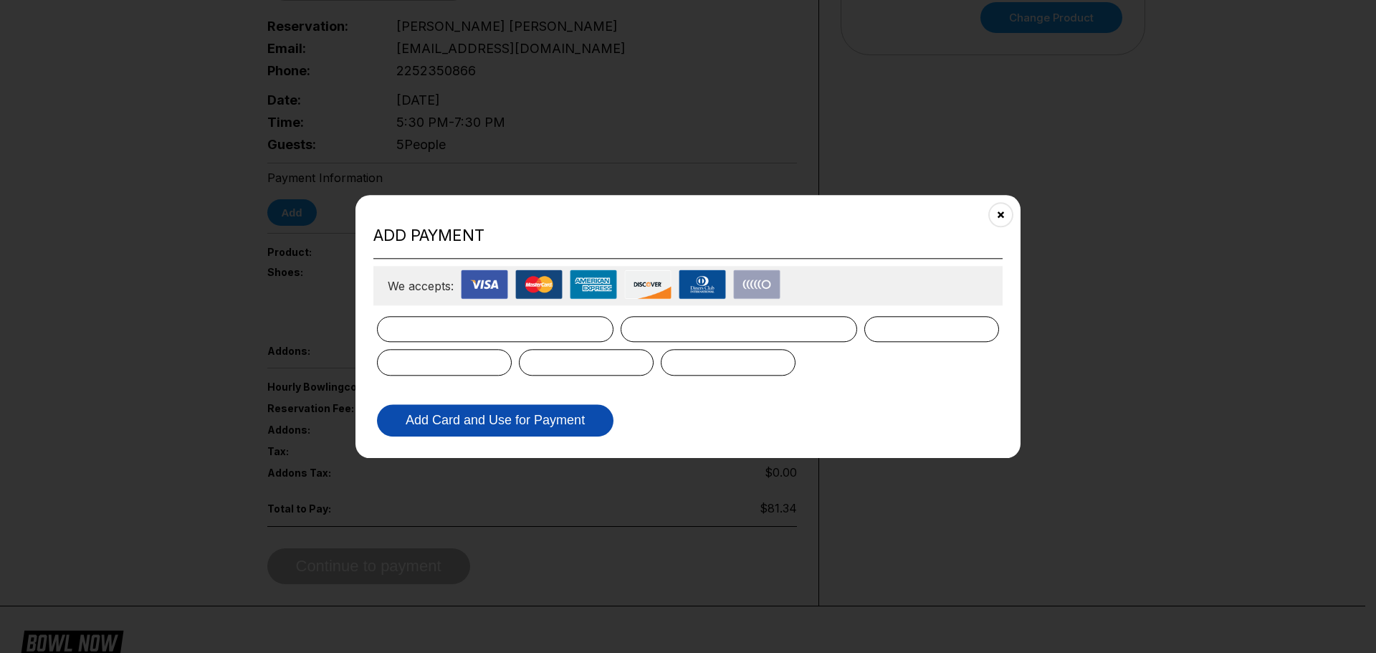
click at [512, 429] on button "Add Card and Use for Payment" at bounding box center [495, 420] width 236 height 32
click at [526, 416] on button "Add Card and Use for Payment" at bounding box center [495, 420] width 236 height 32
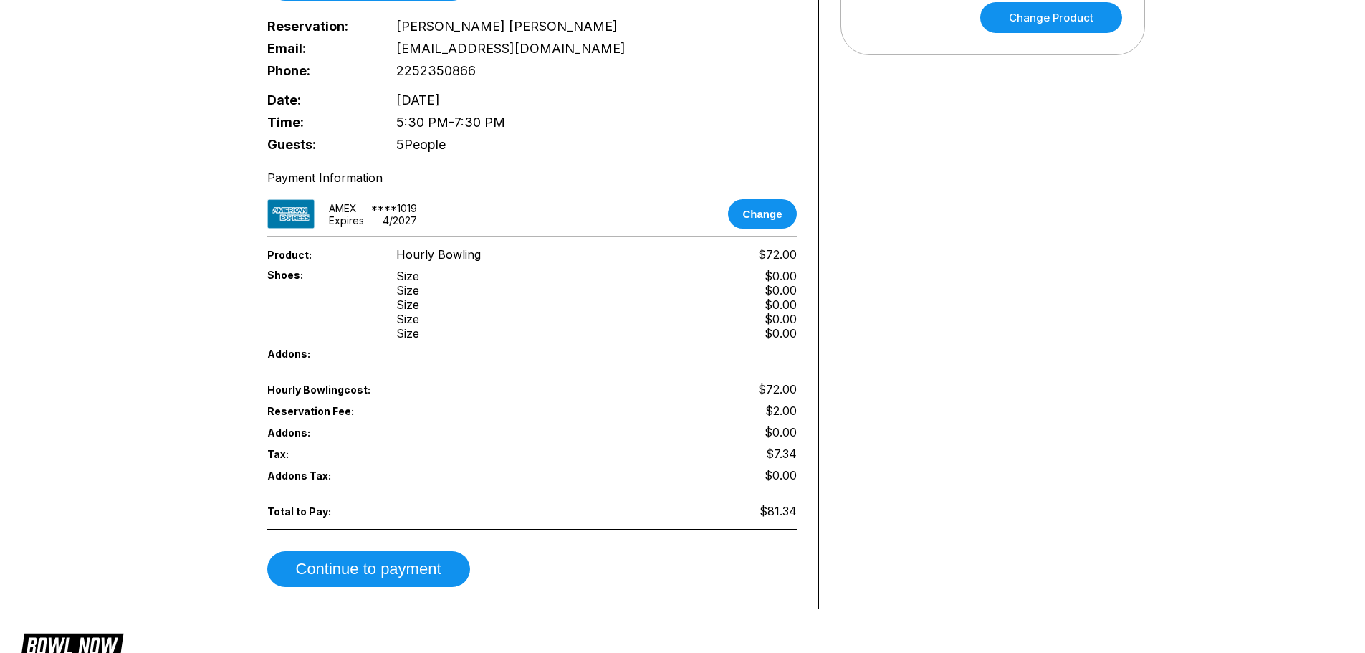
drag, startPoint x: 527, startPoint y: 345, endPoint x: 156, endPoint y: 307, distance: 373.1
drag, startPoint x: 156, startPoint y: 307, endPoint x: 158, endPoint y: 204, distance: 102.5
drag, startPoint x: 158, startPoint y: 204, endPoint x: 148, endPoint y: 171, distance: 35.1
click at [148, 171] on div "Reservation slot expires in 08:33 Reservation Summary You're so close! To final…" at bounding box center [682, 86] width 1365 height 1045
